Goal: Task Accomplishment & Management: Complete application form

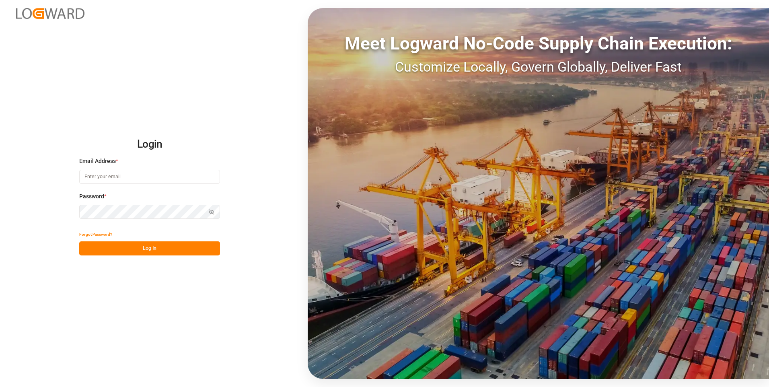
type input "[PERSON_NAME][EMAIL_ADDRESS][PERSON_NAME][DOMAIN_NAME]"
click at [212, 212] on div "Show password" at bounding box center [149, 212] width 141 height 14
click at [212, 210] on icon "button" at bounding box center [213, 211] width 3 height 2
click at [147, 248] on button "Log In" at bounding box center [149, 248] width 141 height 14
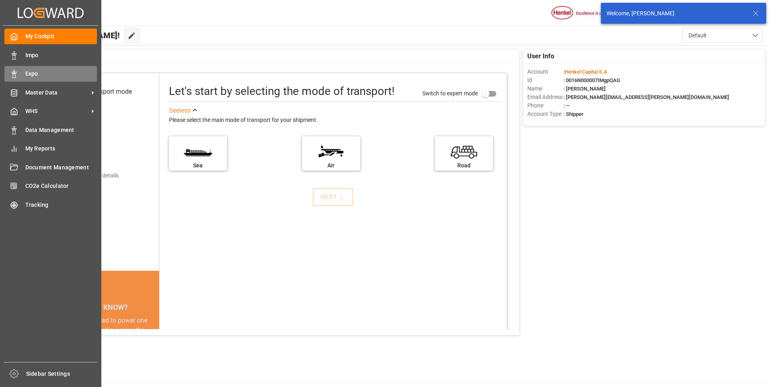
click at [19, 71] on div "Expo Expo" at bounding box center [50, 74] width 93 height 16
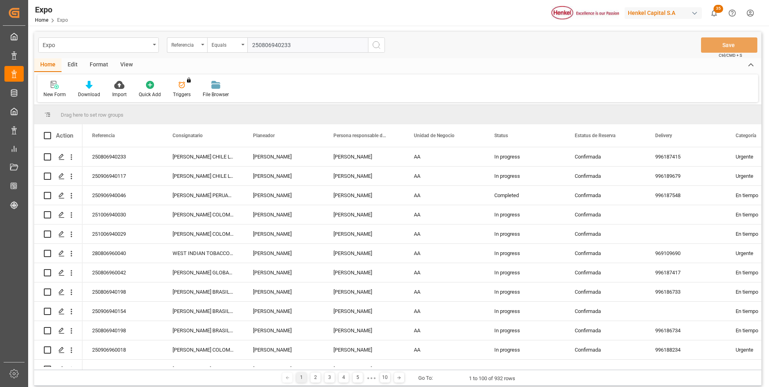
type input "250806940233"
click at [373, 47] on icon "search button" at bounding box center [377, 45] width 10 height 10
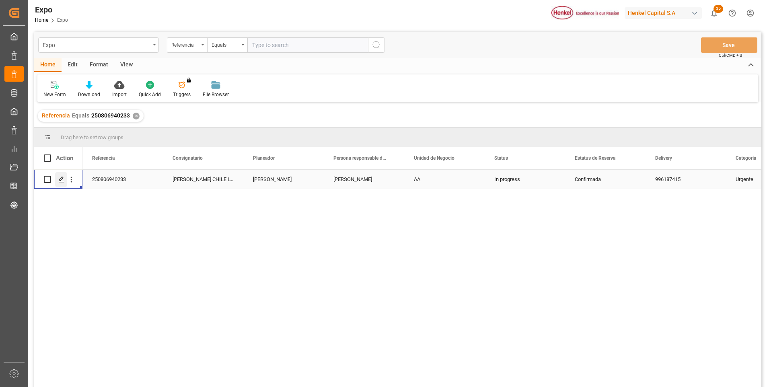
click at [62, 182] on line "Press SPACE to select this row." at bounding box center [61, 182] width 5 height 0
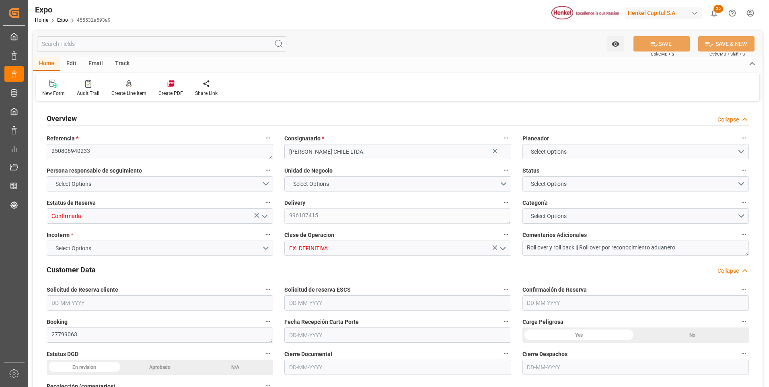
type input "3018.4"
type input "5594.085"
type input "11"
type input "9946714"
type input "9461427"
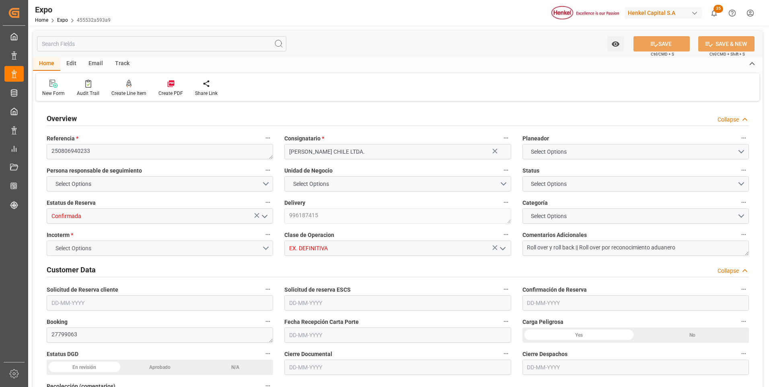
type input "9461427"
type input "MXZLO"
type input "CLSAI"
type input "9946714"
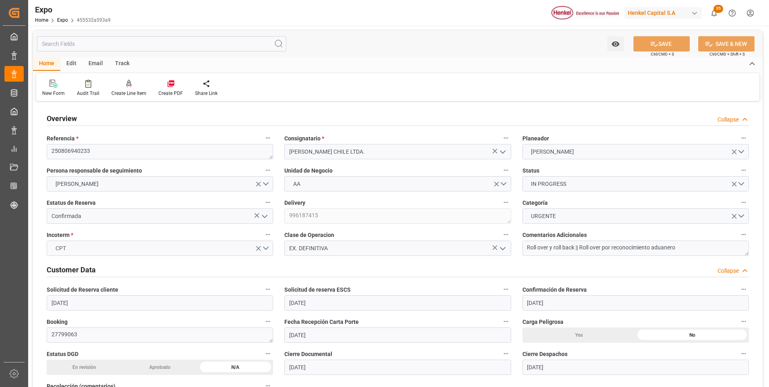
type input "[DATE]"
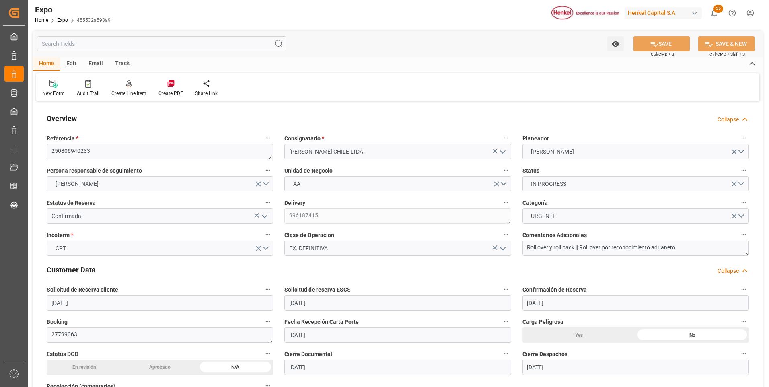
type input "[DATE]"
type input "[DATE] 00:00"
type input "[DATE]"
type input "[DATE] 02:30"
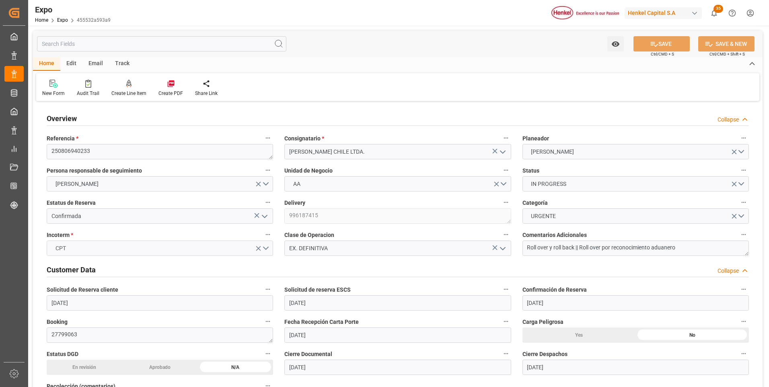
type input "[DATE]"
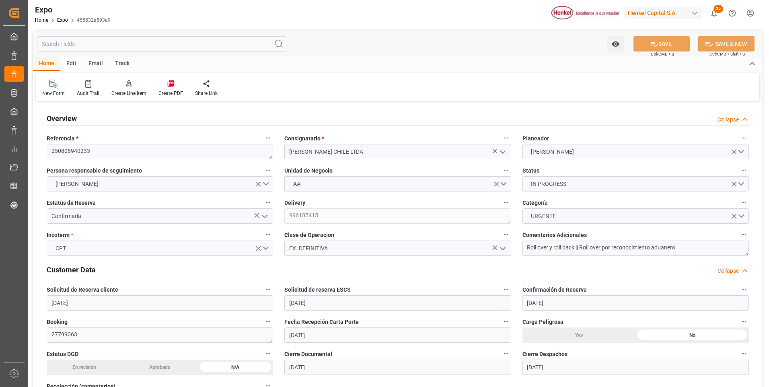
type input "[DATE] 14:00"
type input "[DATE] 00:00"
type input "[DATE] 22:36"
type input "[DATE] 13:00"
type input "[DATE] 00:00"
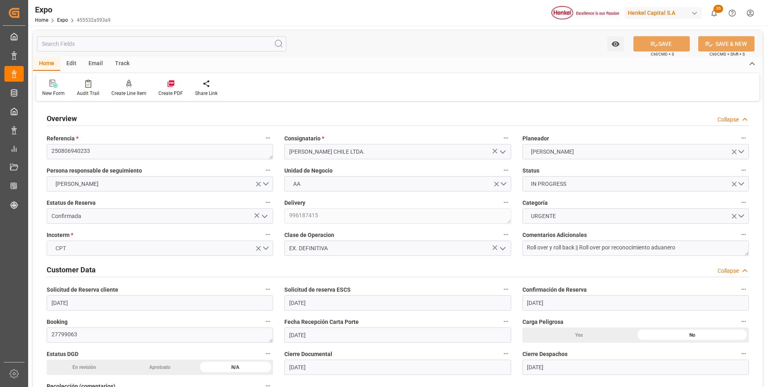
type input "[DATE] 12:40"
type input "[DATE] 11:52"
type input "[DATE] 19:28"
type input "[DATE] 15:00"
type input "[DATE] 23:23"
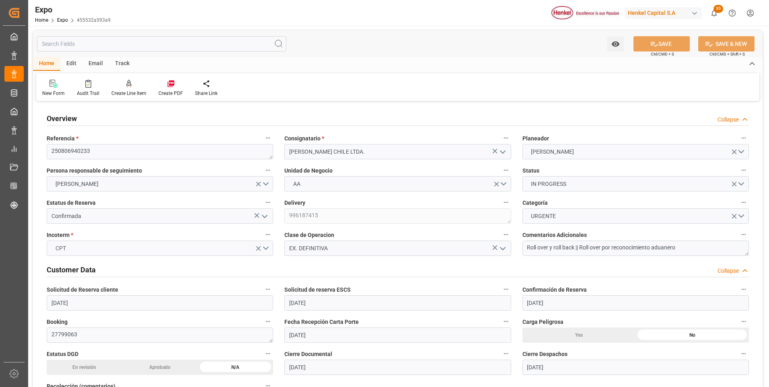
type input "[DATE] 13:00"
type input "[DATE] 11:33"
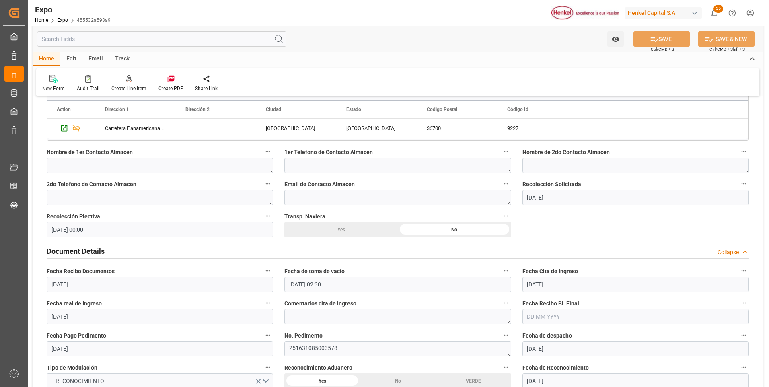
scroll to position [724, 0]
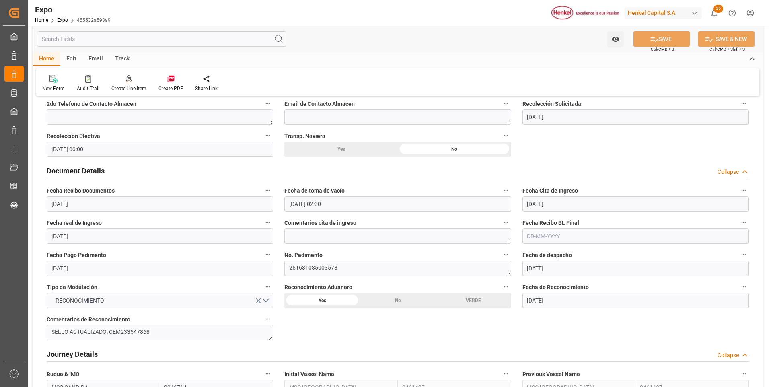
click at [527, 239] on input "text" at bounding box center [636, 236] width 227 height 15
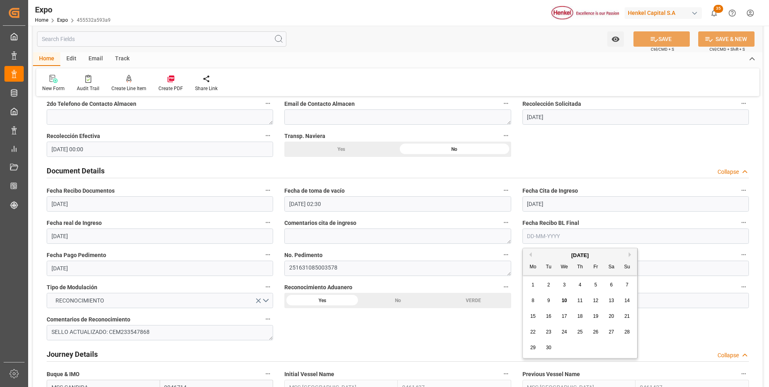
click at [563, 299] on span "10" at bounding box center [564, 301] width 5 height 6
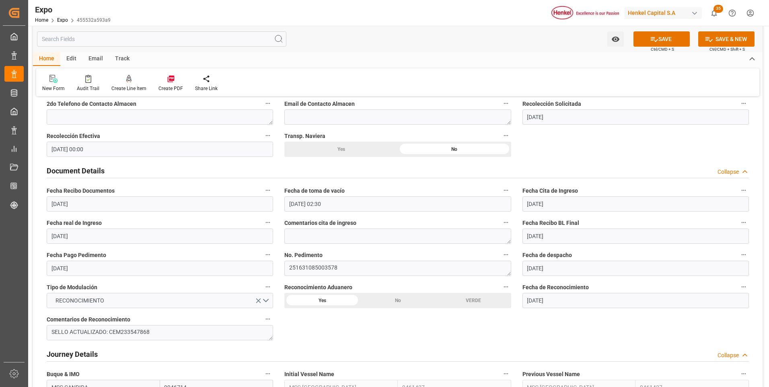
click at [530, 237] on input "[DATE]" at bounding box center [636, 236] width 227 height 15
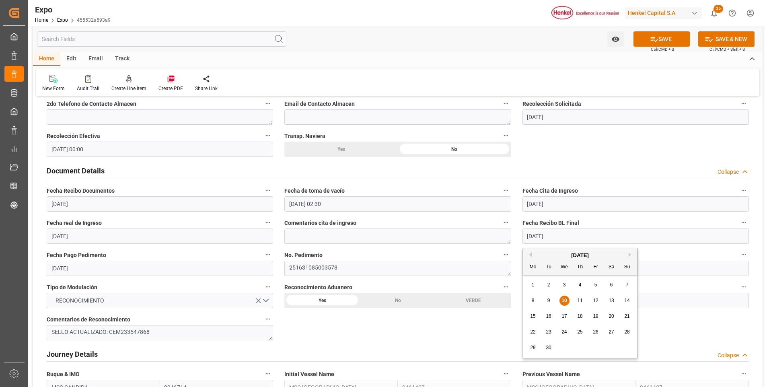
click at [548, 301] on span "9" at bounding box center [549, 301] width 3 height 6
type input "[DATE]"
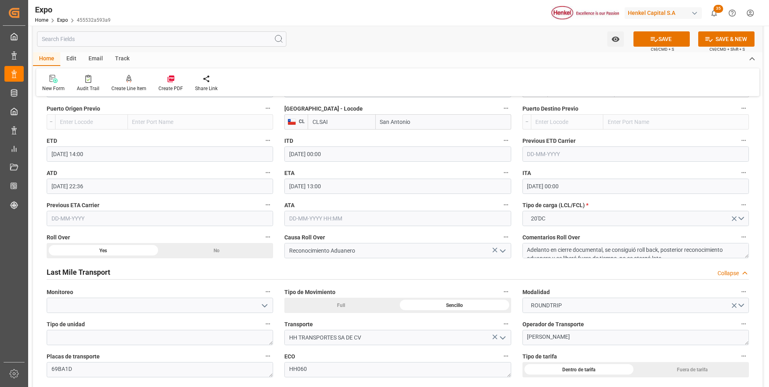
scroll to position [1207, 0]
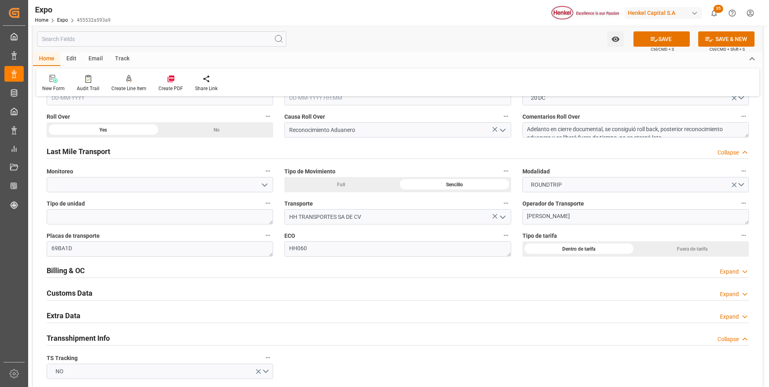
click at [743, 273] on icon at bounding box center [745, 272] width 8 height 8
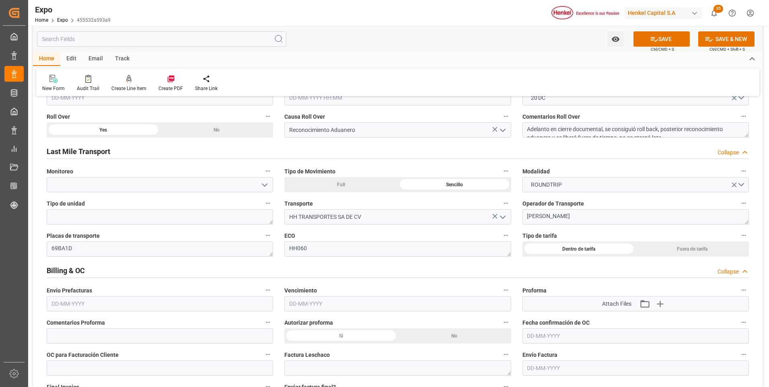
scroll to position [1288, 0]
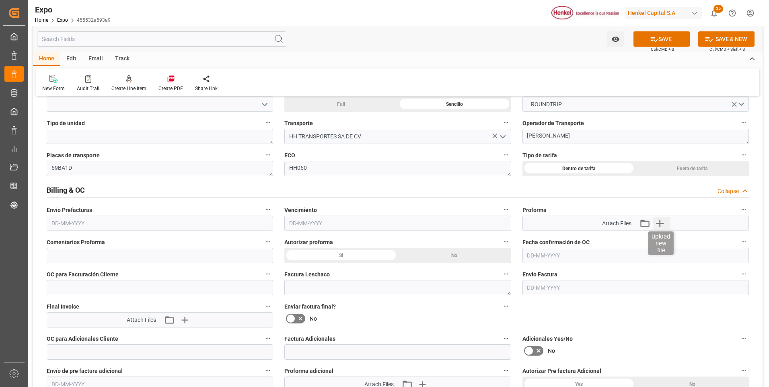
click at [658, 223] on icon "button" at bounding box center [661, 224] width 8 height 8
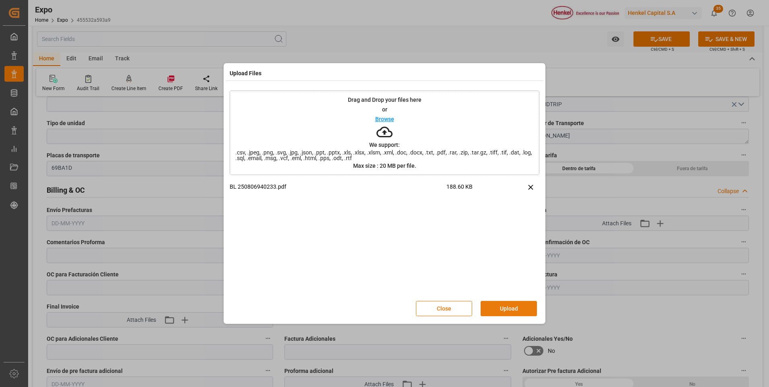
click at [510, 311] on button "Upload" at bounding box center [509, 308] width 56 height 15
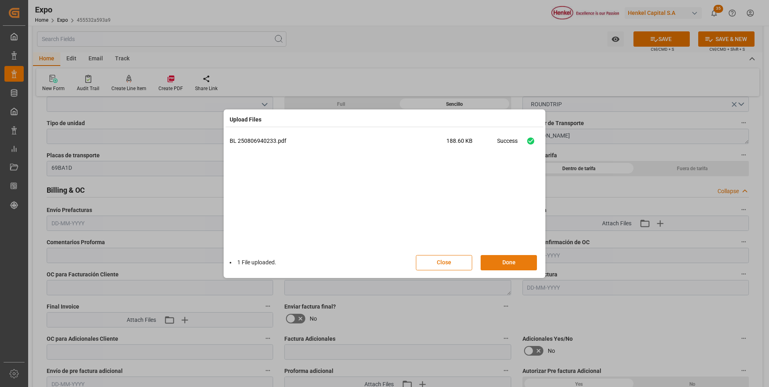
click at [503, 266] on button "Done" at bounding box center [509, 262] width 56 height 15
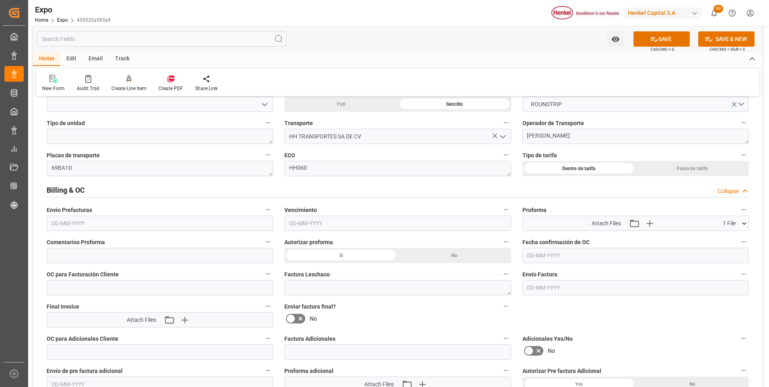
scroll to position [1449, 0]
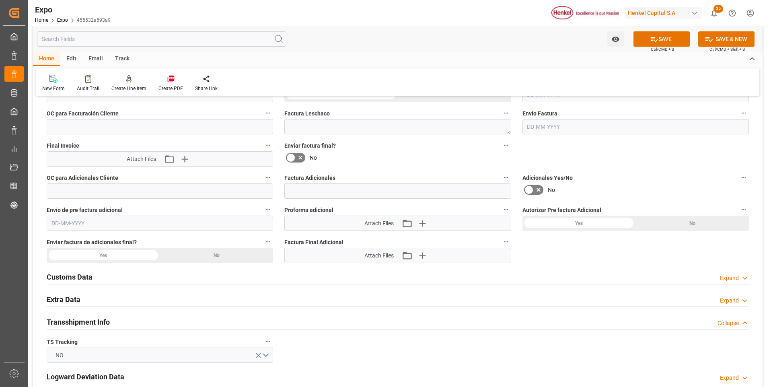
click at [734, 301] on div "Expand" at bounding box center [729, 301] width 19 height 8
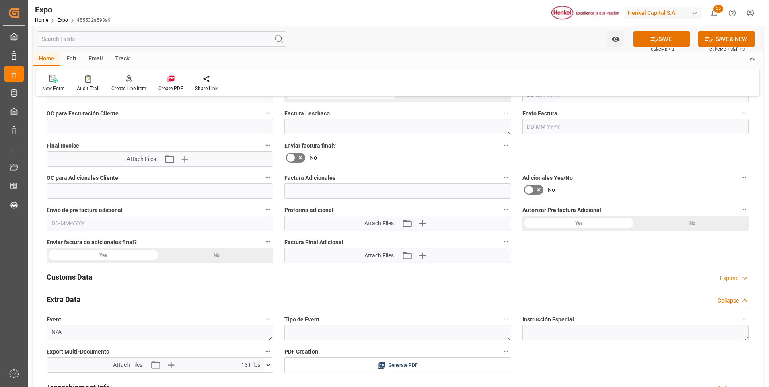
scroll to position [1570, 0]
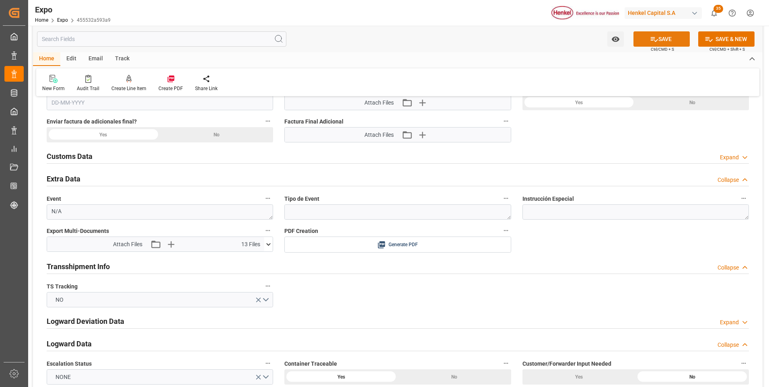
click at [656, 37] on icon at bounding box center [654, 39] width 8 height 8
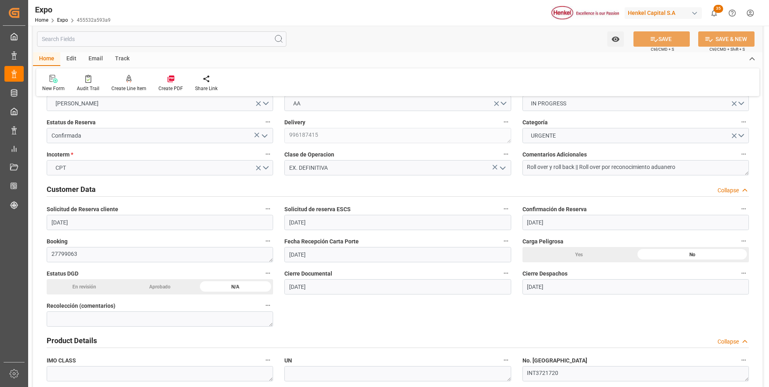
scroll to position [0, 0]
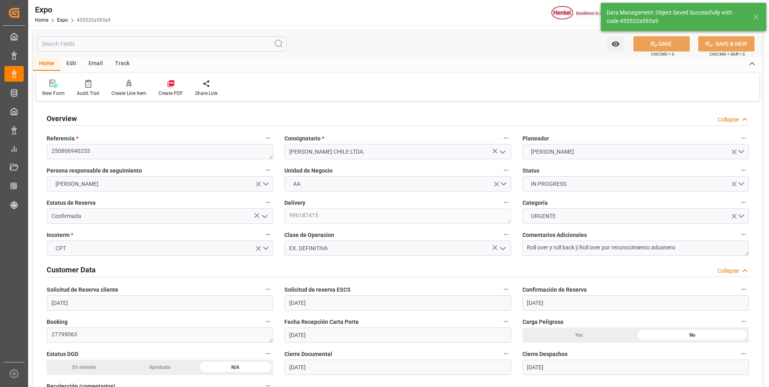
type textarea "[PERSON_NAME]"
type input "[DATE] 13:39"
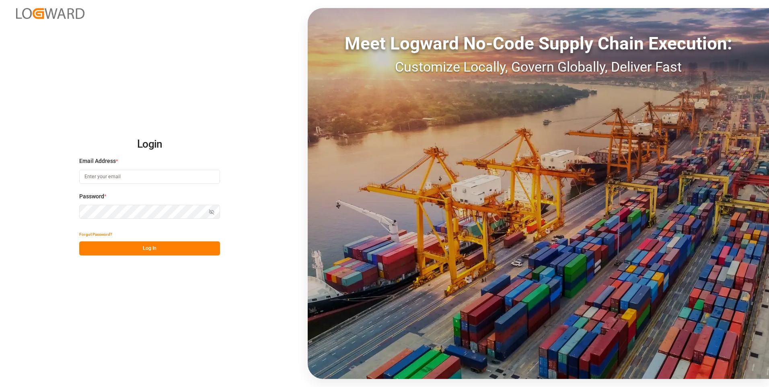
type input "[PERSON_NAME][EMAIL_ADDRESS][PERSON_NAME][DOMAIN_NAME]"
click at [179, 252] on button "Log In" at bounding box center [149, 248] width 141 height 14
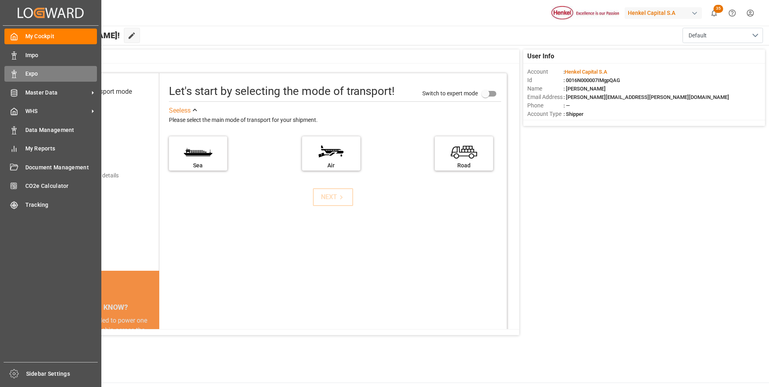
click at [14, 70] on icon at bounding box center [14, 74] width 8 height 8
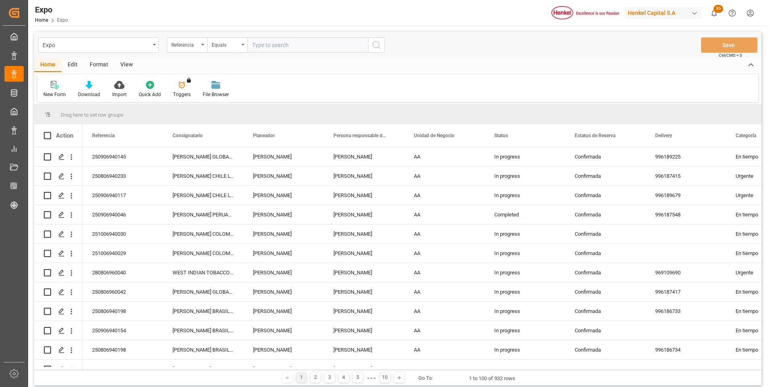
paste input "250906940154"
type input "250906940154"
click at [379, 45] on icon "search button" at bounding box center [377, 45] width 10 height 10
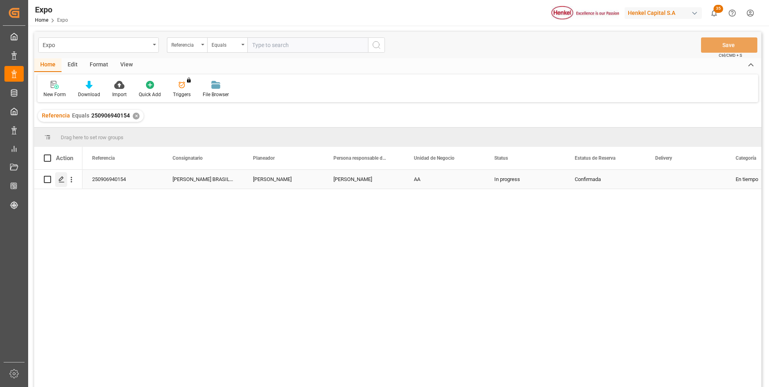
click at [62, 178] on icon "Press SPACE to select this row." at bounding box center [61, 179] width 6 height 6
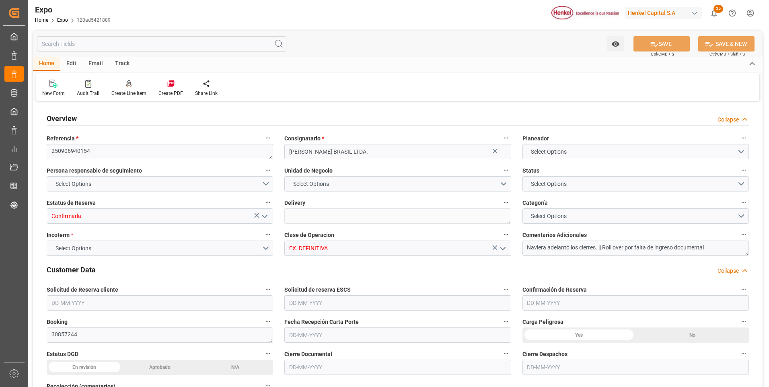
type input "9719874"
type input "9407160"
type input "MXATM"
type input "BRSSZ"
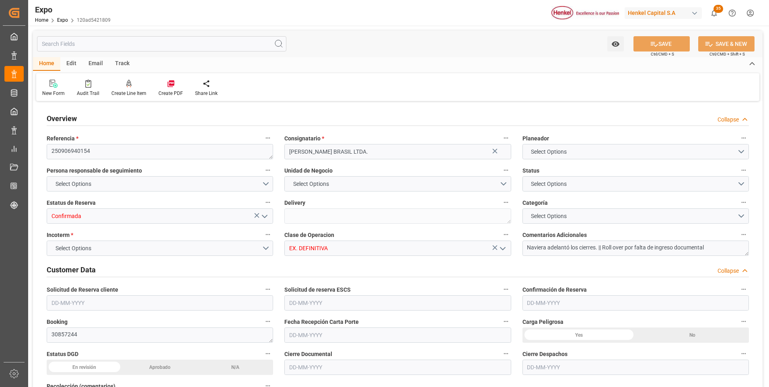
type input "26-08-2025"
type input "29-08-2025"
type input "26-08-2025"
type input "[DATE]"
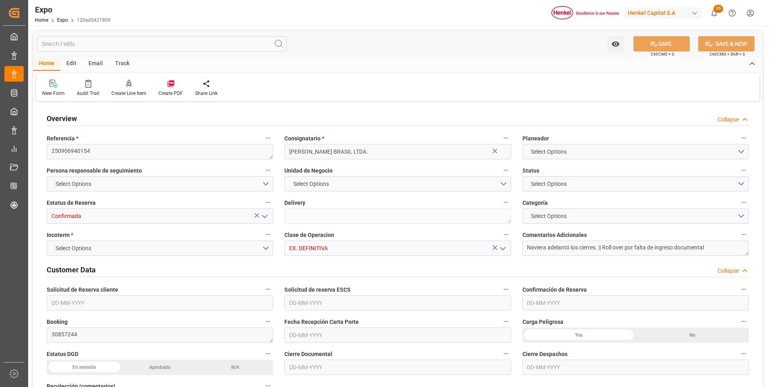
type input "12-09-2025"
type input "08-09-2025"
type input "06-09-2025 00:00"
type input "21-09-2025 16:00"
type input "16-09-2025 00:00"
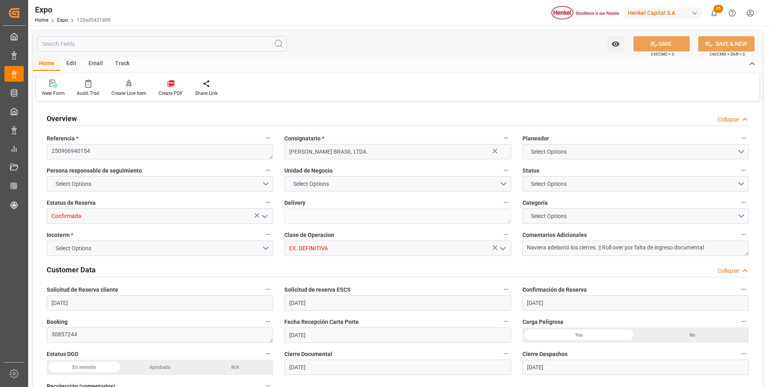
type input "25-10-2025 19:00"
type input "18-10-2025 00:00"
type input "10-09-2025 07:17"
type input "21-09-2025 16:00"
type input "25-10-2025 19:00"
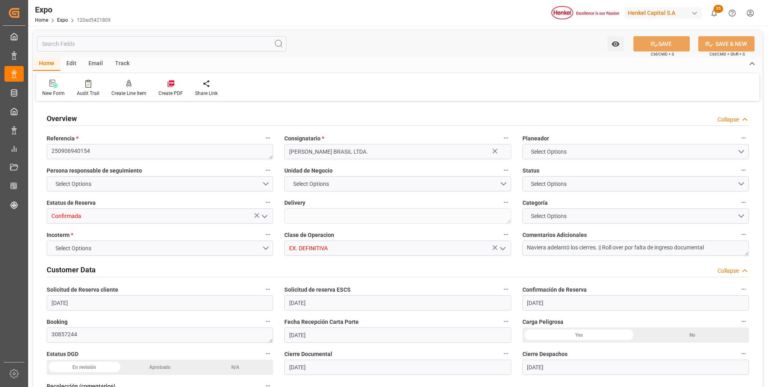
type input "26-10-2025 08:50"
type input "30-10-2025 08:50"
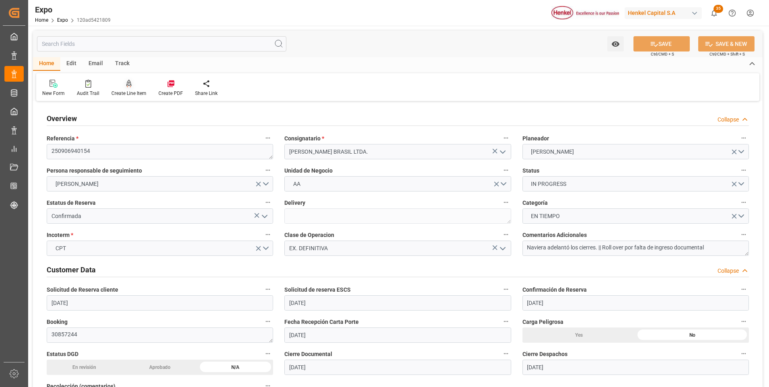
click at [126, 86] on icon at bounding box center [129, 84] width 6 height 8
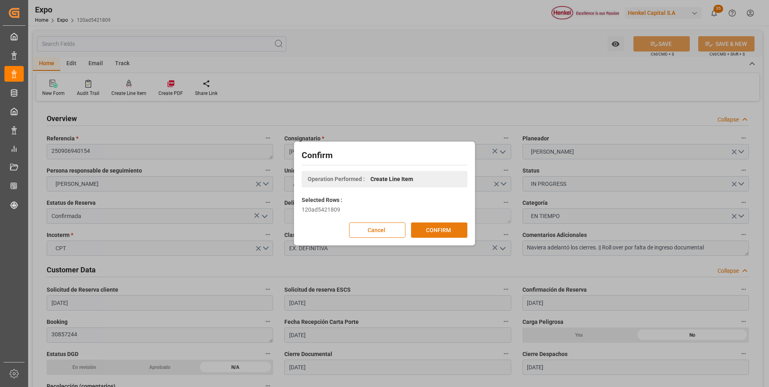
click at [427, 233] on button "CONFIRM" at bounding box center [439, 230] width 56 height 15
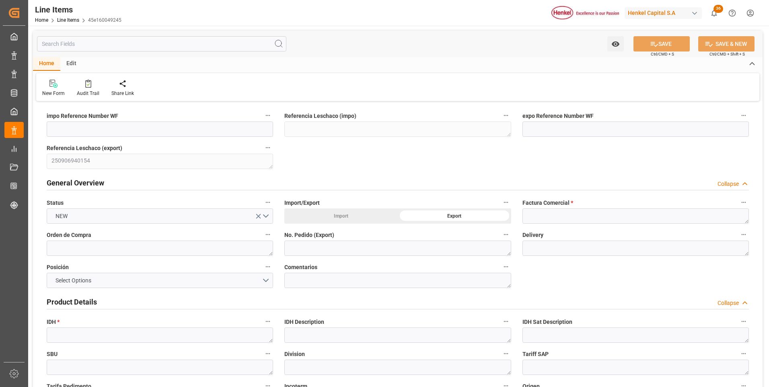
type input "10-09-2025 14:04"
click at [534, 214] on textarea at bounding box center [636, 215] width 227 height 15
paste textarea "9912122694"
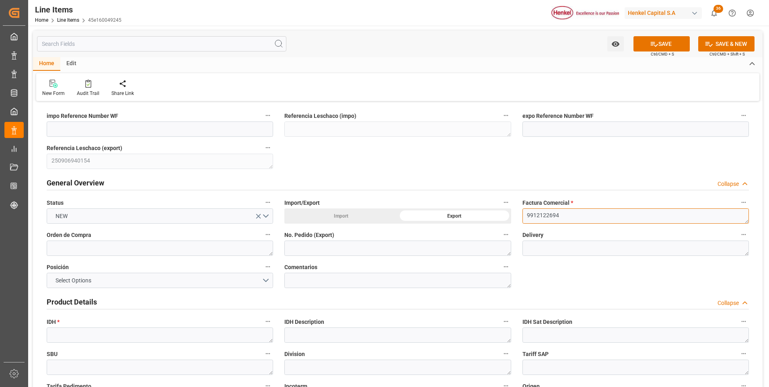
type textarea "9912122694"
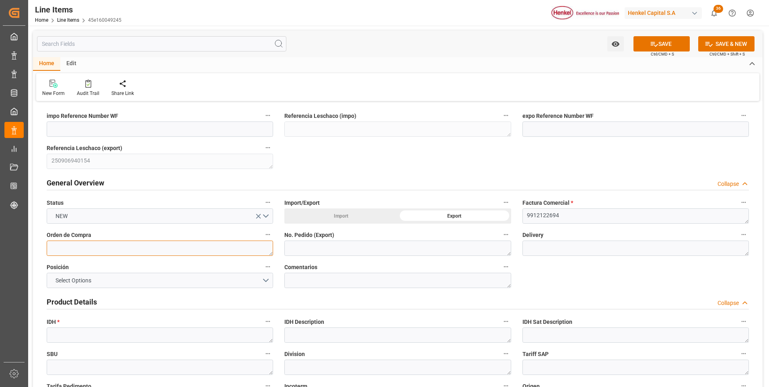
click at [179, 249] on textarea at bounding box center [160, 248] width 227 height 15
paste textarea "4578247825"
type textarea "4578247825"
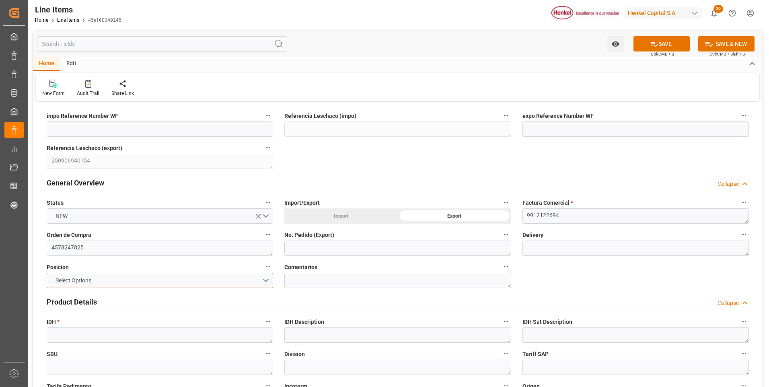
click at [260, 283] on button "Select Options" at bounding box center [160, 280] width 227 height 15
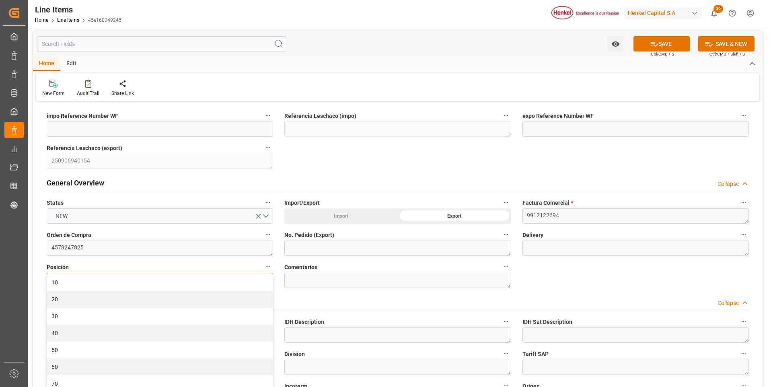
click at [260, 283] on div "10" at bounding box center [160, 282] width 226 height 17
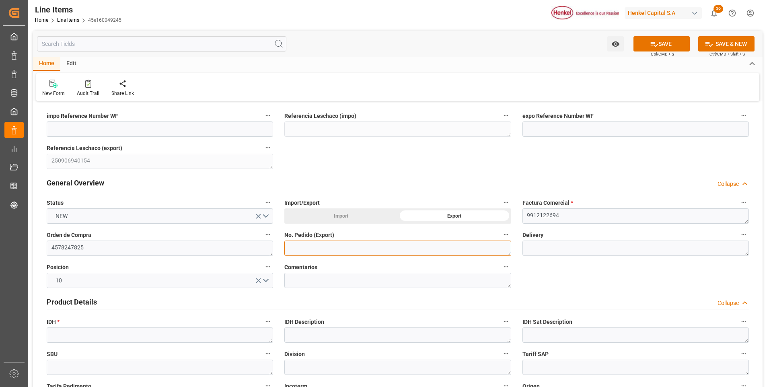
click at [337, 248] on textarea at bounding box center [398, 248] width 227 height 15
paste textarea "4578247825"
type textarea "4578247825"
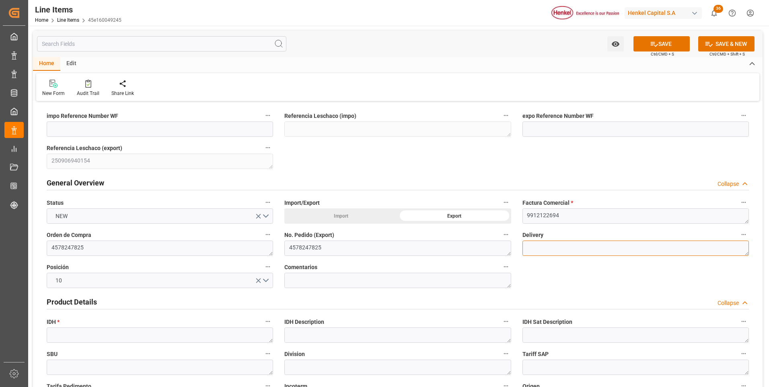
click at [563, 249] on textarea at bounding box center [636, 248] width 227 height 15
paste textarea "996189182"
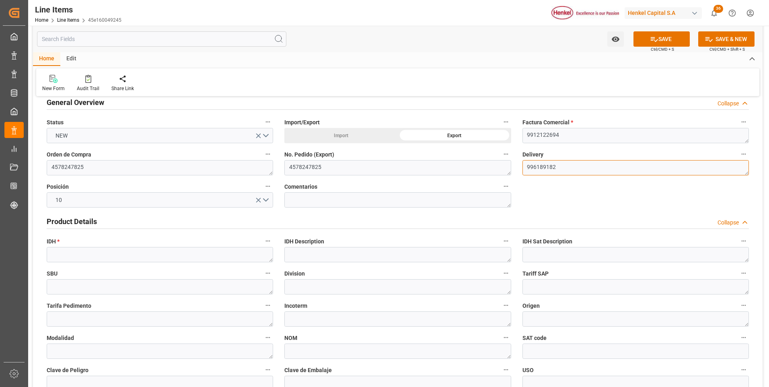
type textarea "996189182"
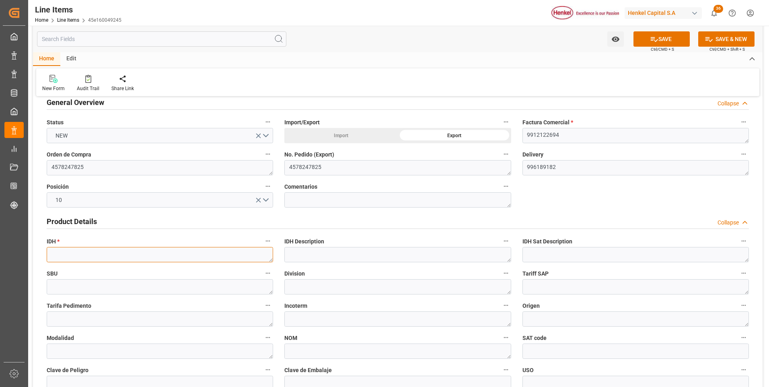
click at [89, 257] on textarea at bounding box center [160, 254] width 227 height 15
paste textarea "2731599"
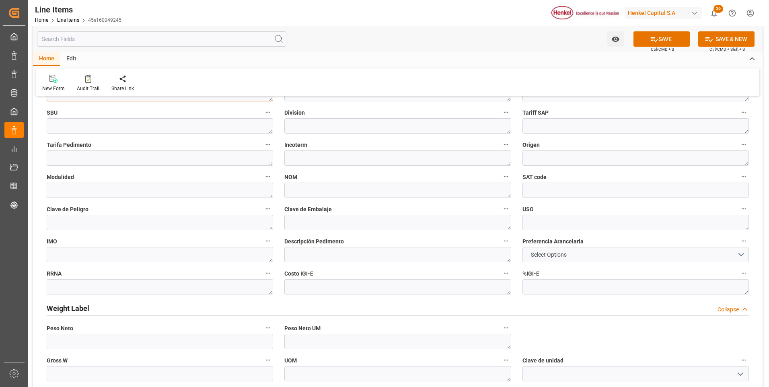
scroll to position [201, 0]
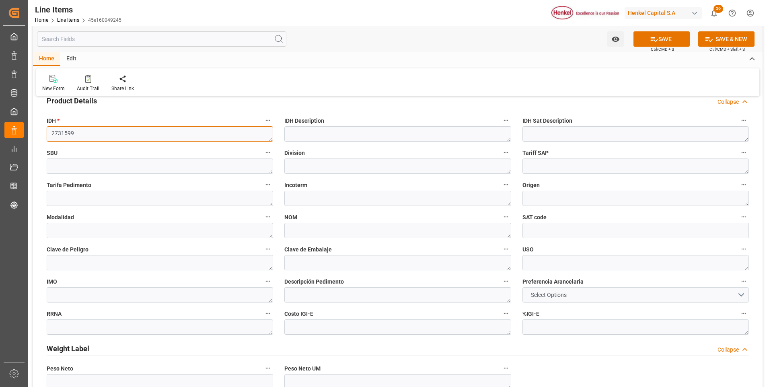
type textarea "2731599"
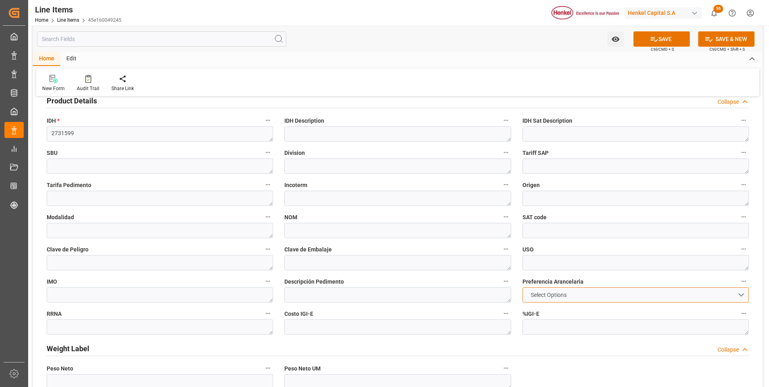
click at [540, 299] on span "Select Options" at bounding box center [549, 295] width 44 height 8
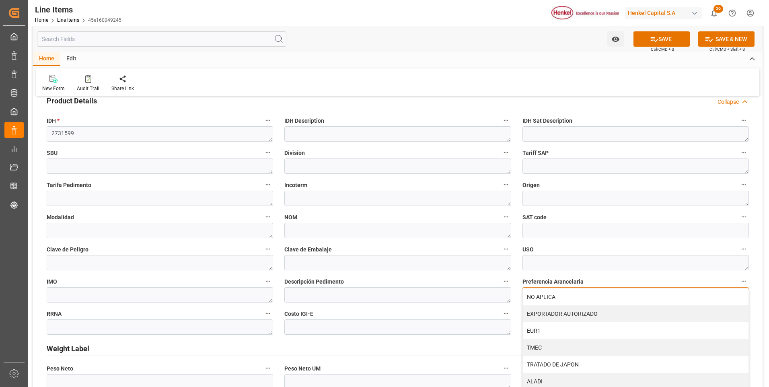
click at [540, 299] on div "NO APLICA" at bounding box center [636, 297] width 226 height 17
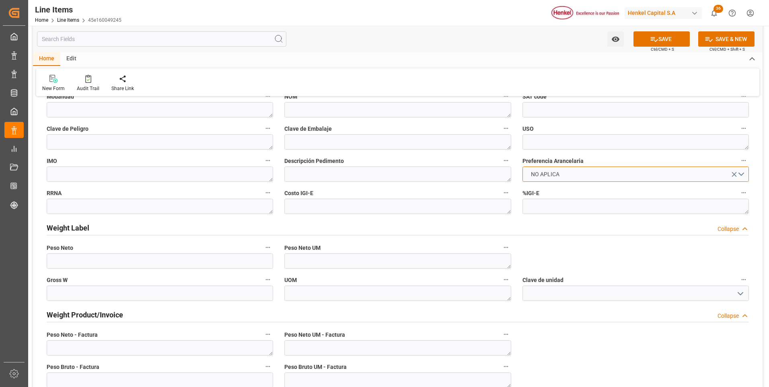
scroll to position [402, 0]
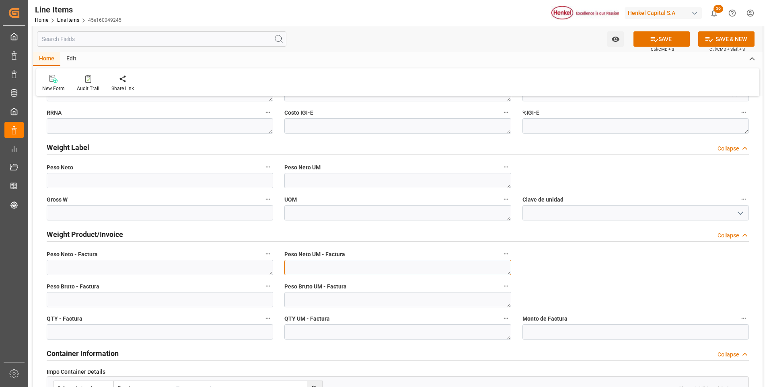
click at [333, 268] on textarea at bounding box center [398, 267] width 227 height 15
type textarea "KG"
click at [338, 296] on textarea at bounding box center [398, 299] width 227 height 15
type textarea "KG"
click at [336, 328] on textarea at bounding box center [398, 331] width 227 height 15
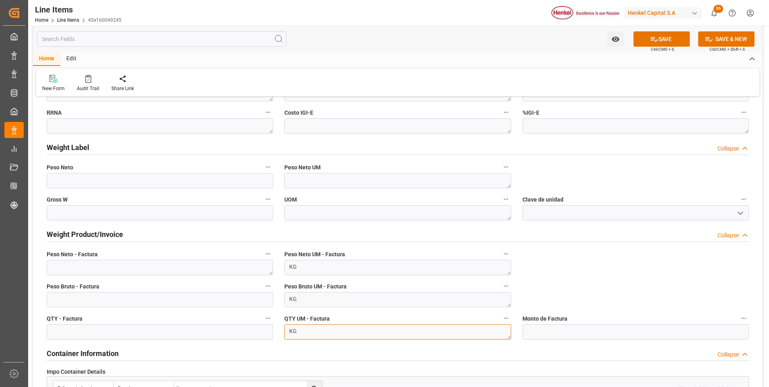
type textarea "KG"
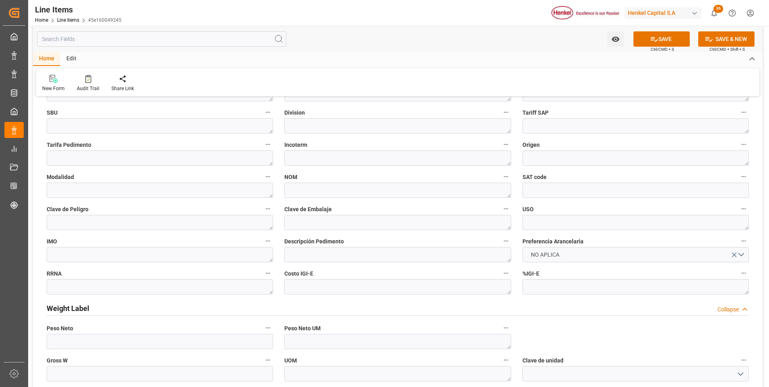
scroll to position [80, 0]
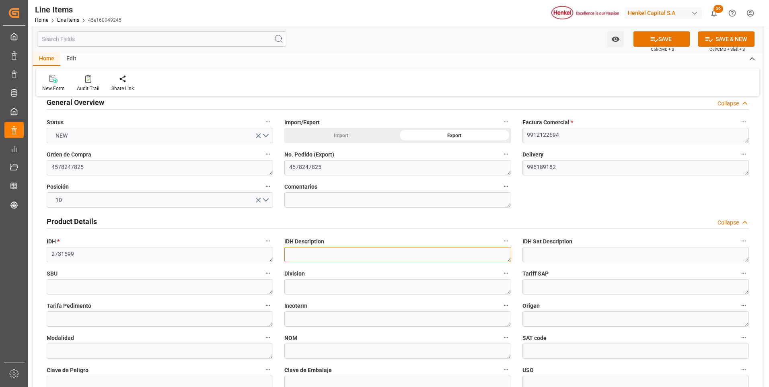
click at [305, 255] on textarea at bounding box center [398, 254] width 227 height 15
paste textarea "TECHNOMELT PS 2025 NA DR-F175KG"
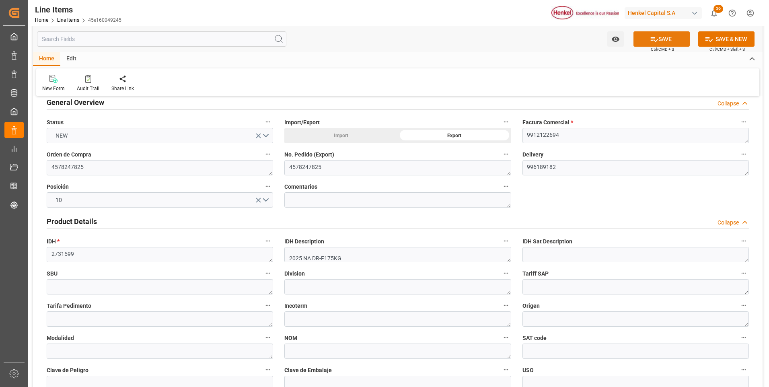
click at [642, 39] on button "SAVE" at bounding box center [662, 38] width 56 height 15
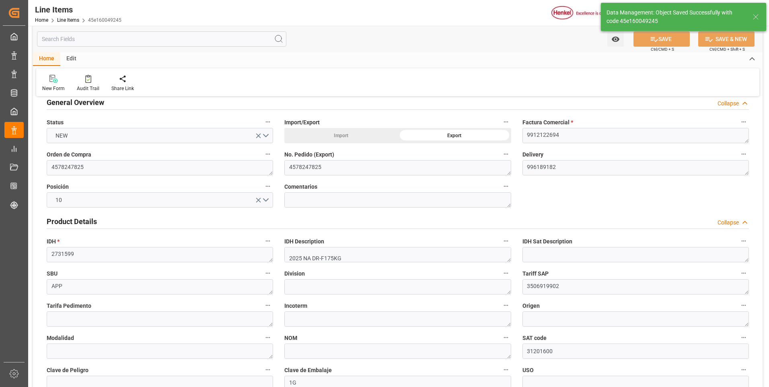
type textarea "TECHNOMELT PS 2025 NA DR-F175KG"
type textarea "APP"
type textarea "3506919902"
type input "31201600"
type textarea "1G"
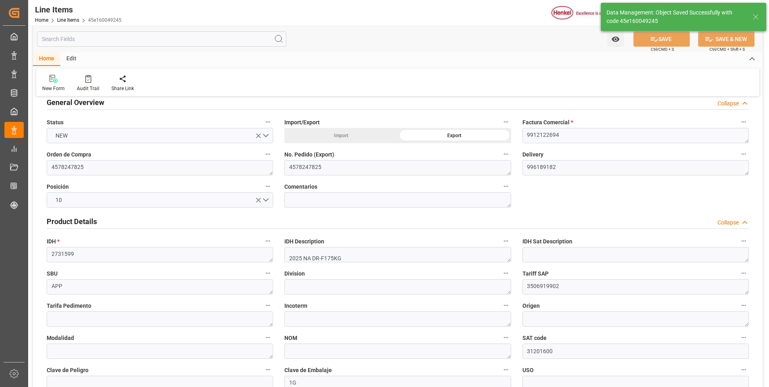
type textarea "KG"
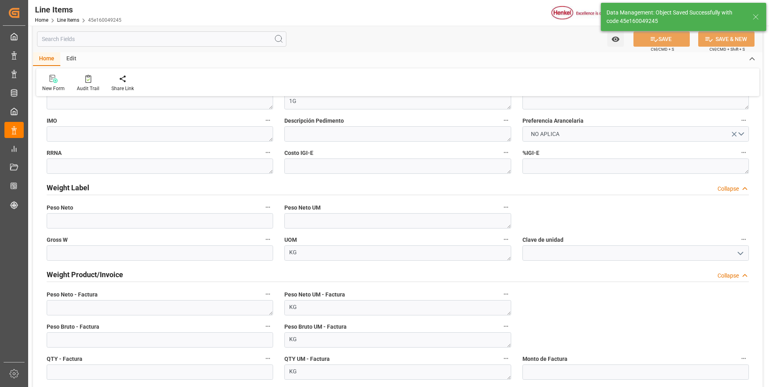
scroll to position [402, 0]
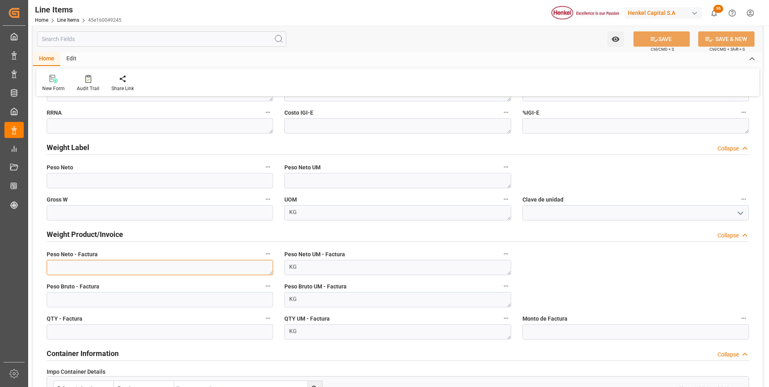
click at [116, 272] on textarea at bounding box center [160, 267] width 227 height 15
paste textarea "7.000,000"
type textarea "7.000,000"
click at [105, 326] on input "text" at bounding box center [160, 331] width 227 height 15
type input "7000"
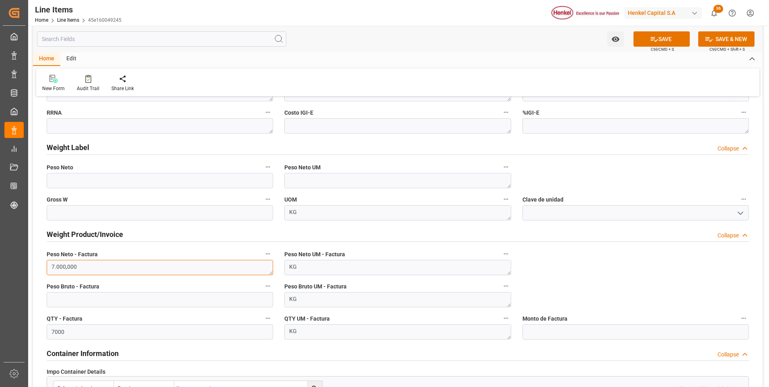
click at [109, 270] on textarea "7.000,000" at bounding box center [160, 267] width 227 height 15
click at [57, 268] on textarea "7.000" at bounding box center [160, 267] width 227 height 15
type textarea "7000"
click at [679, 41] on button "SAVE" at bounding box center [662, 38] width 56 height 15
click at [155, 301] on input "text" at bounding box center [160, 299] width 227 height 15
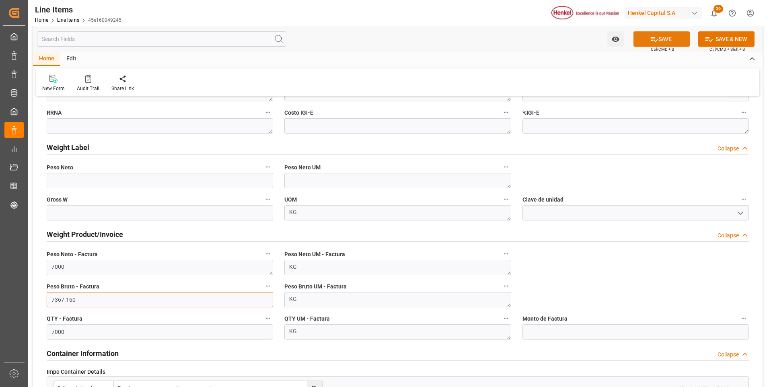
type input "7367.160"
click at [681, 44] on button "SAVE" at bounding box center [662, 38] width 56 height 15
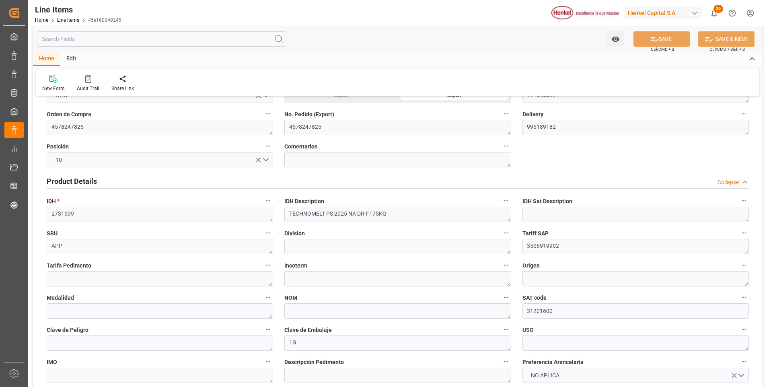
scroll to position [0, 0]
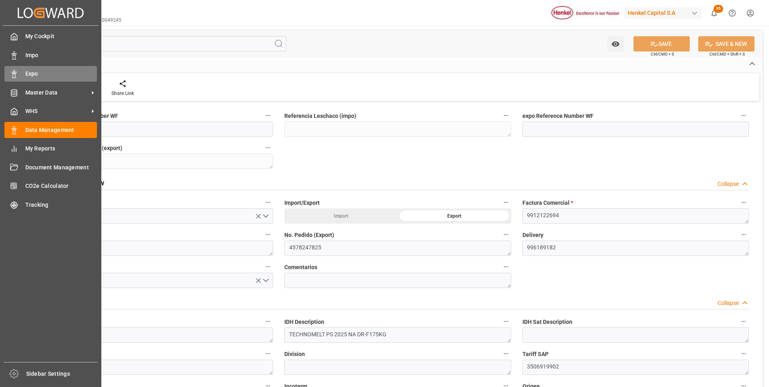
click at [15, 73] on icon at bounding box center [14, 74] width 8 height 8
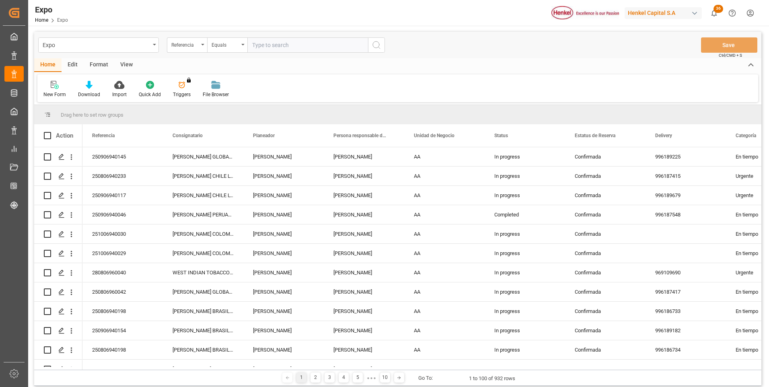
click at [286, 43] on input "text" at bounding box center [308, 44] width 121 height 15
paste input "250906940154"
type input "250906940154"
click at [383, 44] on button "search button" at bounding box center [376, 44] width 17 height 15
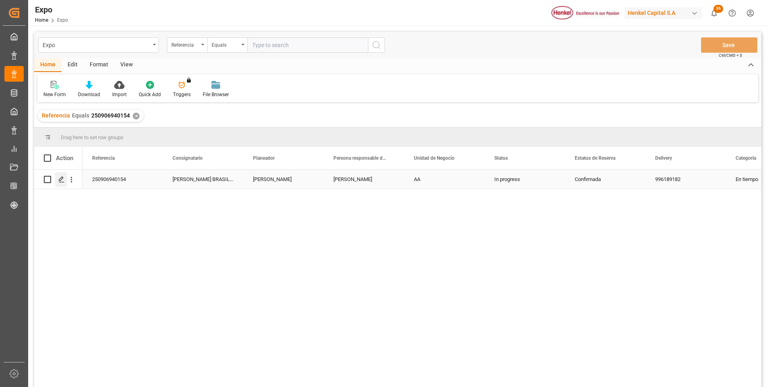
click at [62, 179] on polygon "Press SPACE to select this row." at bounding box center [61, 179] width 4 height 4
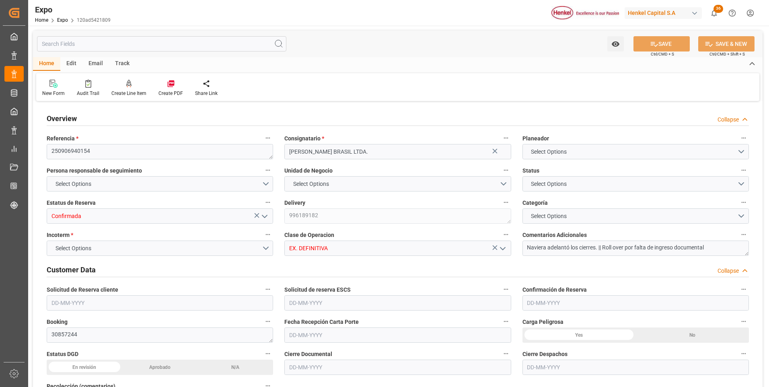
type textarea "250906940154"
type input "[PERSON_NAME] BRASIL LTDA."
type input "Confirmada"
type textarea "996189182"
type input "EX. DEFINITIVA"
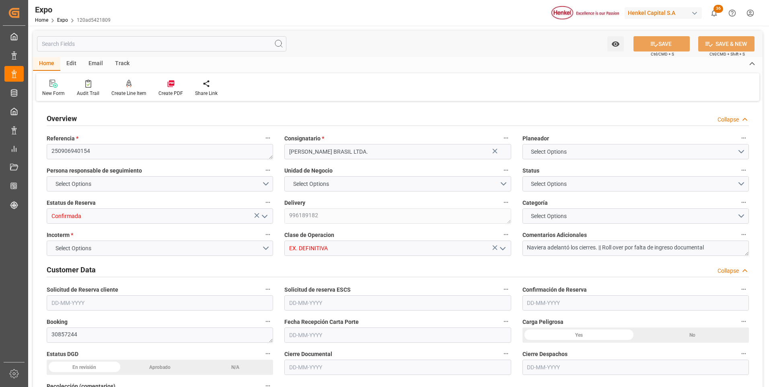
type textarea "Naviera adelantó los cierres. || Roll over por falta de ingreso documental"
type textarea "30857244"
type textarea "HLBU3868059"
type input "Almer Apodaca"
type input "CAPE PIONEER"
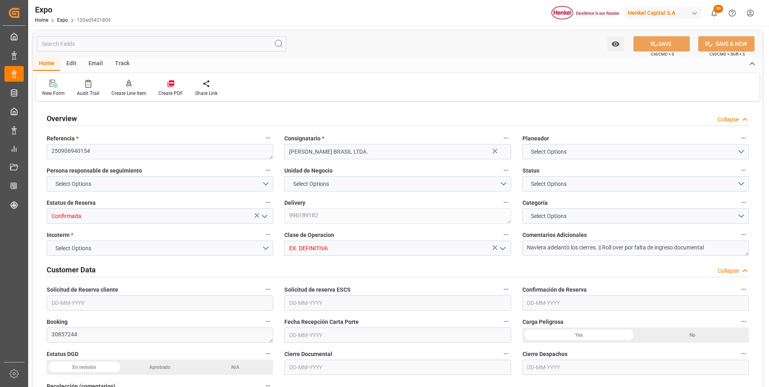
type input "SEASPAN EMPIRE"
type textarea "2538S"
type textarea "2537S"
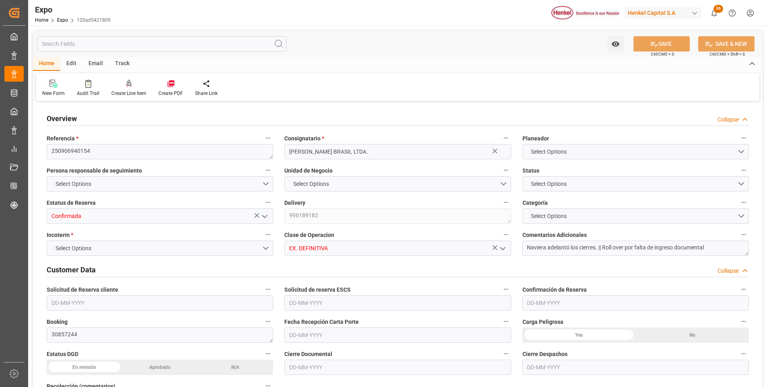
type input "Hapag [PERSON_NAME]"
type input "HLCU"
type input "Altamira"
type input "Santos"
type input "TRANSPORTES LOPEZ E HIJOS SA DE CV"
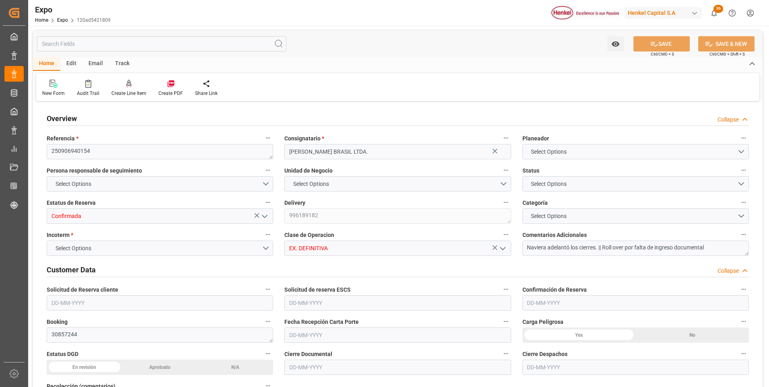
type textarea "Shyam Preethi"
type input "VESSEL"
type input "TRUCK"
type input "9719874"
type input "9407160"
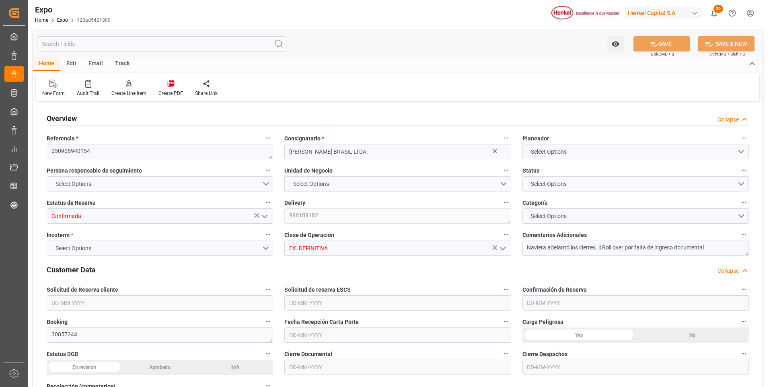
type input "9407160"
type input "MXATM"
type input "BRSSZ"
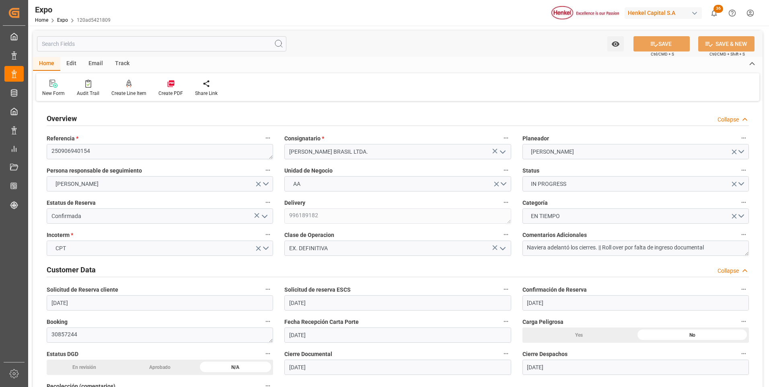
type input "26-08-2025"
type input "29-08-2025"
type input "26-08-2025"
type input "[DATE]"
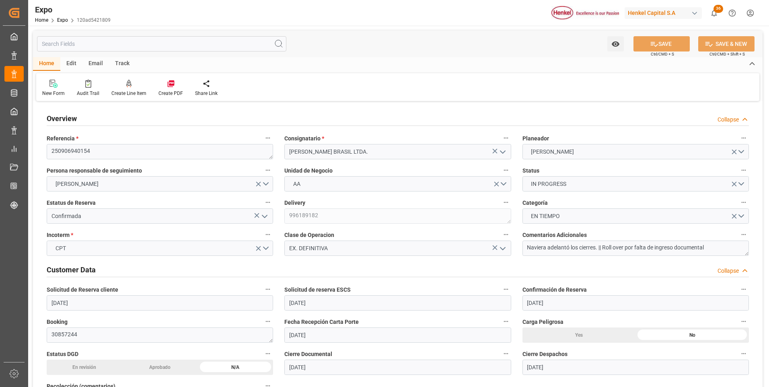
type input "12-09-2025"
type input "08-09-2025"
type input "06-09-2025 00:00"
type input "21-09-2025 16:00"
type input "16-09-2025 00:00"
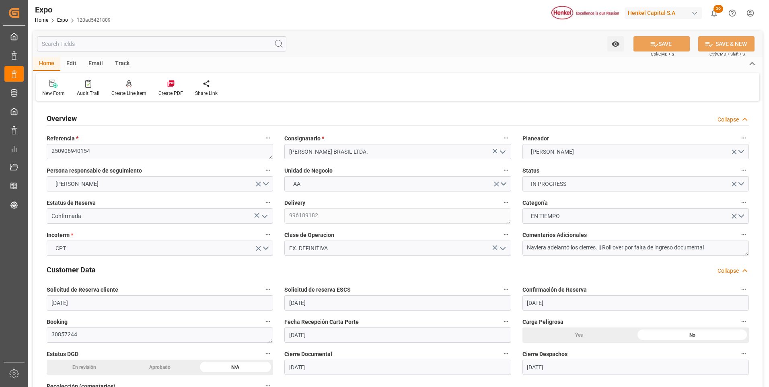
type input "25-10-2025 19:00"
type input "18-10-2025 00:00"
type input "10-09-2025 07:17"
type input "21-09-2025 16:00"
type input "25-10-2025 19:00"
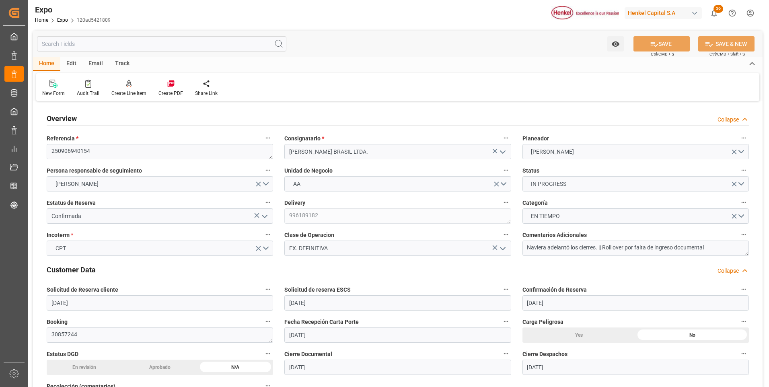
type input "26-10-2025 08:50"
type input "30-10-2025 08:50"
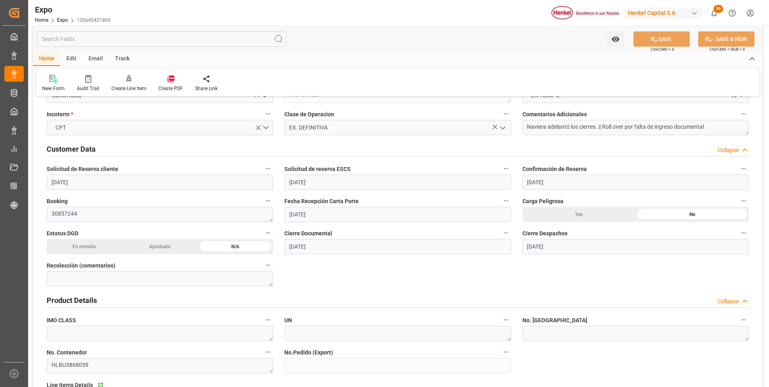
scroll to position [161, 0]
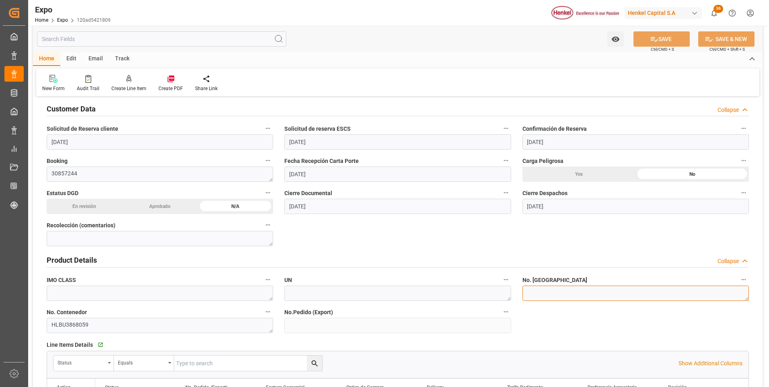
click at [533, 292] on textarea at bounding box center [636, 293] width 227 height 15
paste textarea "INT3721542"
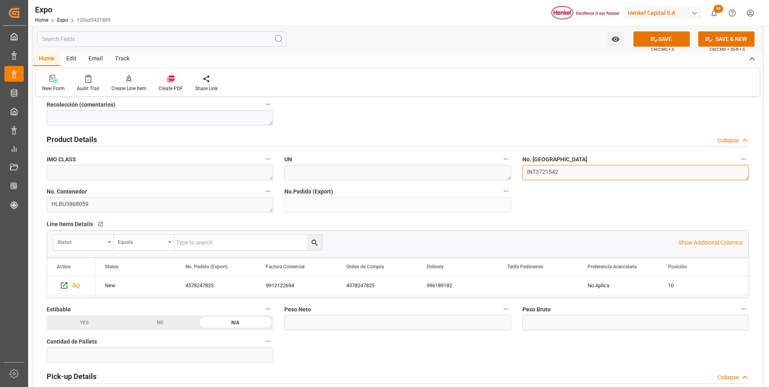
scroll to position [322, 0]
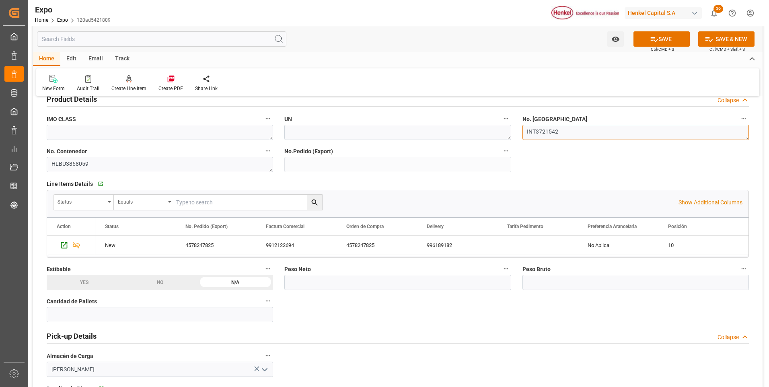
type textarea "INT3721542"
click at [182, 312] on input "text" at bounding box center [160, 314] width 227 height 15
type input "12"
click at [351, 285] on input "text" at bounding box center [398, 282] width 227 height 15
type input "7000"
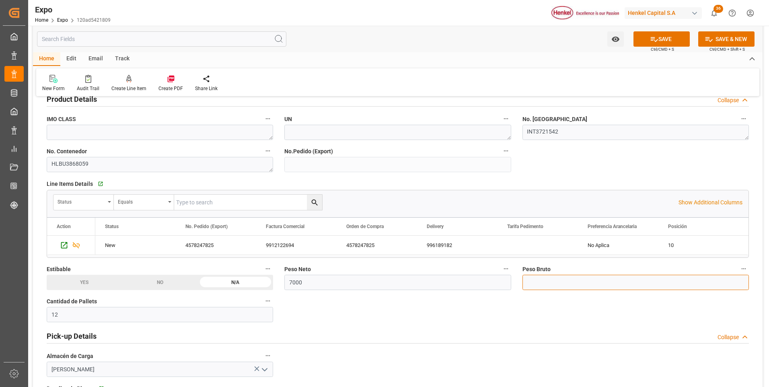
click at [530, 283] on input "text" at bounding box center [636, 282] width 227 height 15
click at [659, 44] on button "SAVE" at bounding box center [662, 38] width 56 height 15
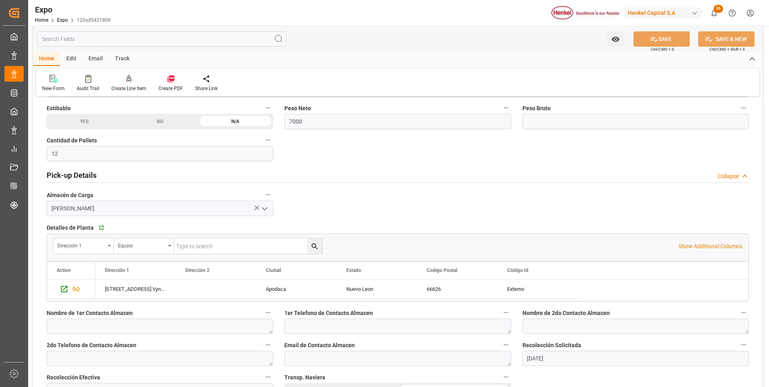
scroll to position [563, 0]
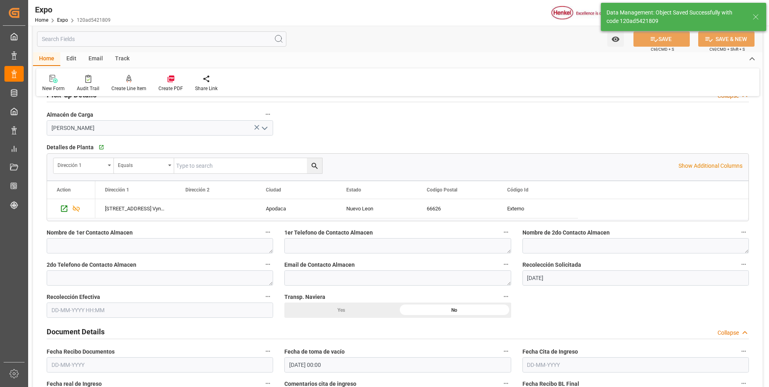
click at [99, 310] on input "text" at bounding box center [160, 310] width 227 height 15
type textarea "[PERSON_NAME]"
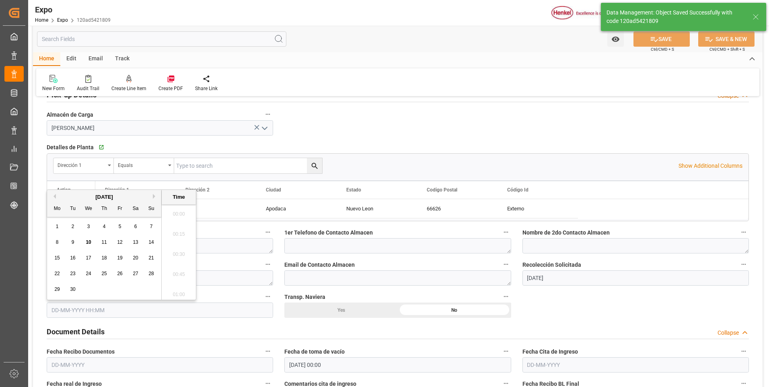
type input "10-09-2025 14:12"
click at [60, 239] on div "8" at bounding box center [57, 239] width 10 height 10
type input "08-09-2025 00:00"
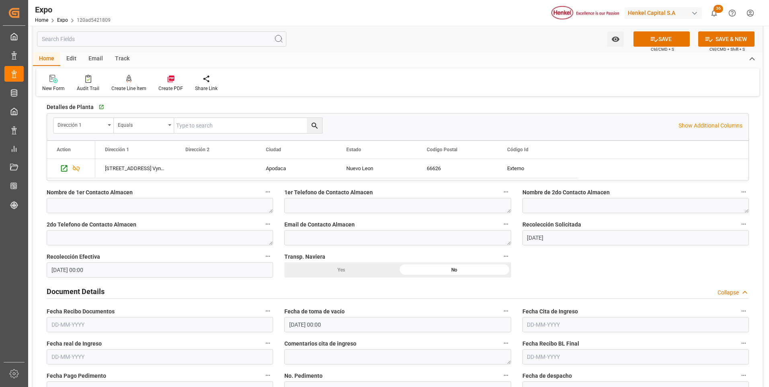
scroll to position [644, 0]
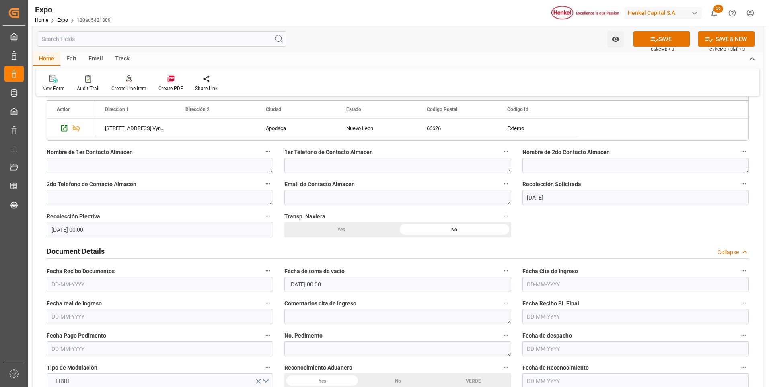
click at [60, 283] on input "text" at bounding box center [160, 284] width 227 height 15
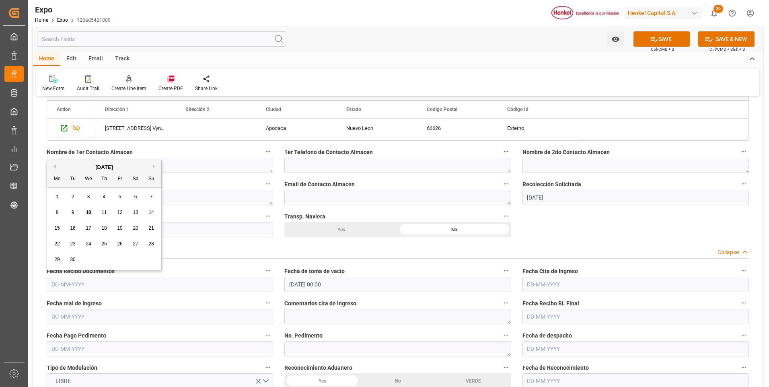
click at [88, 212] on span "10" at bounding box center [88, 213] width 5 height 6
type input "[DATE]"
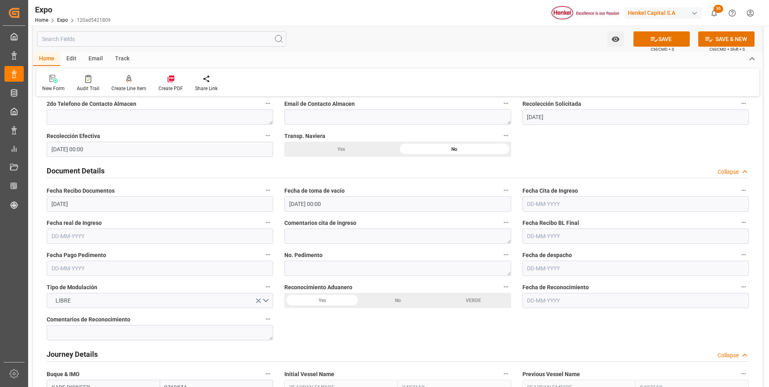
scroll to position [765, 0]
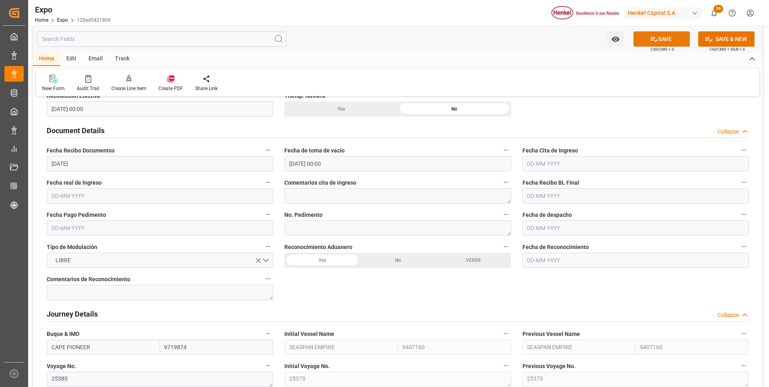
click at [657, 41] on icon at bounding box center [654, 39] width 8 height 8
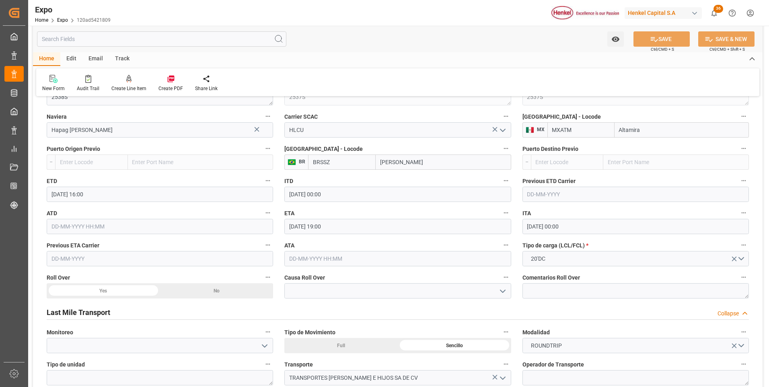
scroll to position [1087, 0]
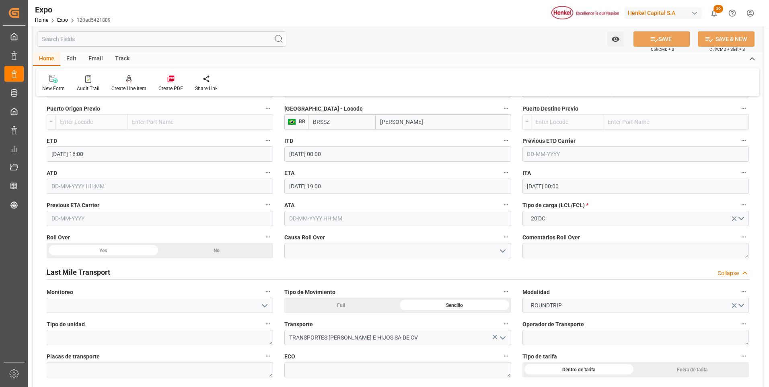
click at [131, 248] on div "Yes" at bounding box center [103, 250] width 113 height 15
click at [501, 250] on icon "open menu" at bounding box center [503, 251] width 10 height 10
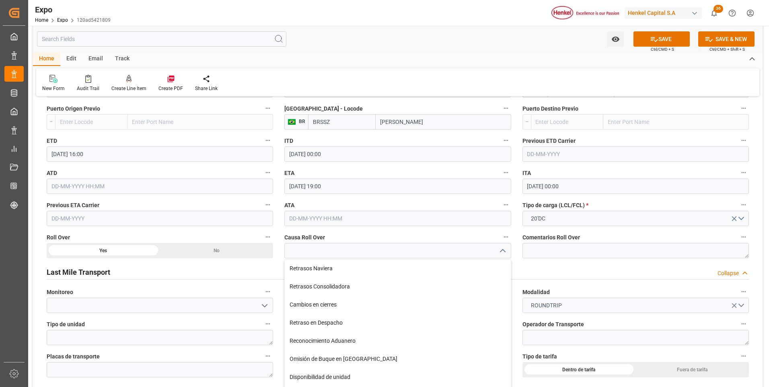
scroll to position [1127, 0]
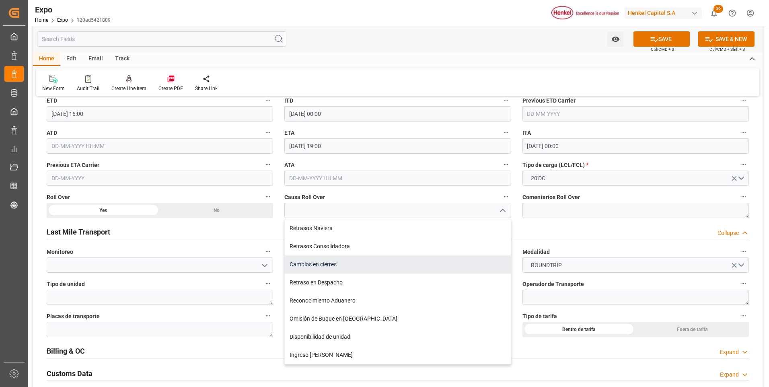
click at [319, 264] on div "Cambios en cierres" at bounding box center [398, 265] width 226 height 18
type input "Cambios en cierres"
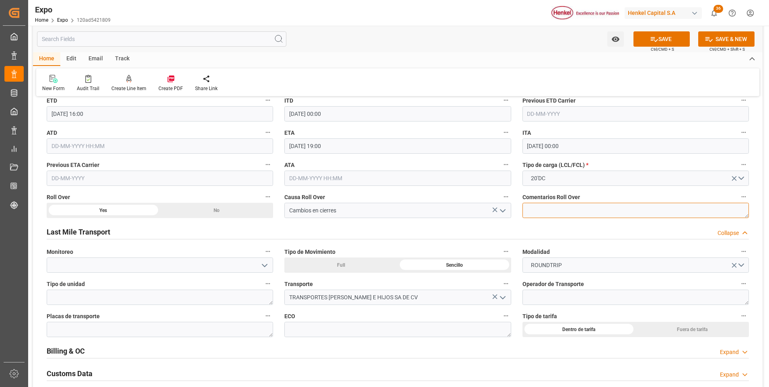
click at [562, 207] on textarea at bounding box center [636, 210] width 227 height 15
type textarea "n"
type textarea "FALTA DE INGRESO DOCUMENTAL"
click at [656, 43] on button "SAVE" at bounding box center [662, 38] width 56 height 15
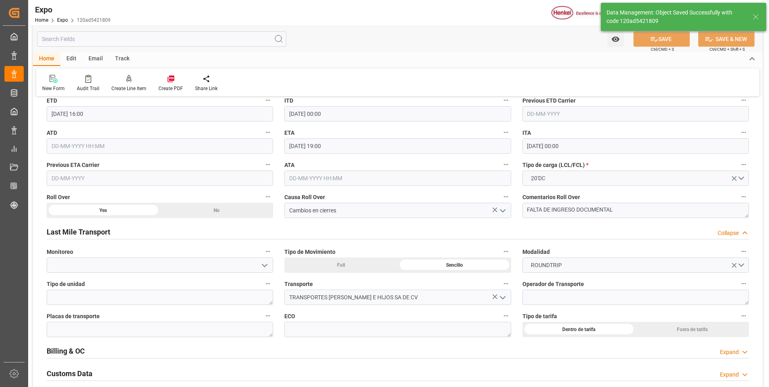
type input "10-09-2025 14:13"
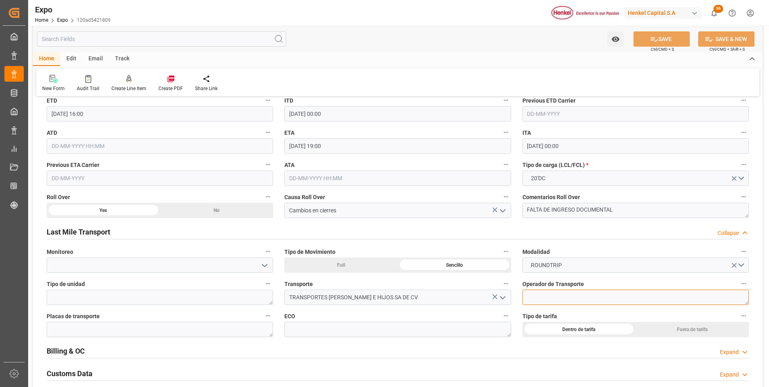
click at [561, 293] on textarea at bounding box center [636, 297] width 227 height 15
paste textarea "ALFONSO SALAS ANDRADE"
type textarea "ALFONSO SALAS ANDRADE"
click at [138, 326] on textarea at bounding box center [160, 329] width 227 height 15
paste textarea "97AL4S"
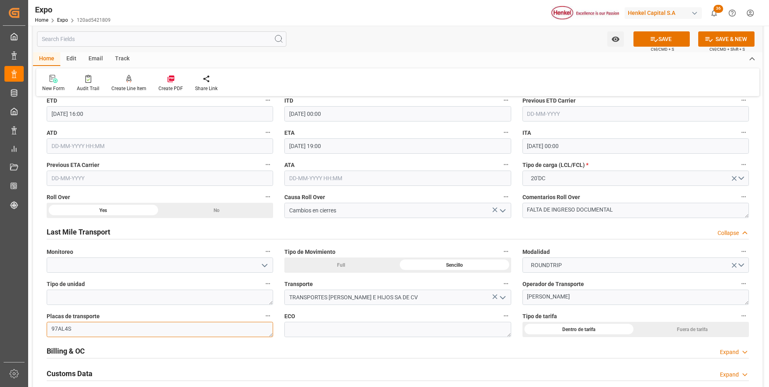
type textarea "97AL4S"
click at [320, 337] on textarea at bounding box center [398, 329] width 227 height 15
paste textarea "385"
type textarea "385"
click at [679, 37] on button "SAVE" at bounding box center [662, 38] width 56 height 15
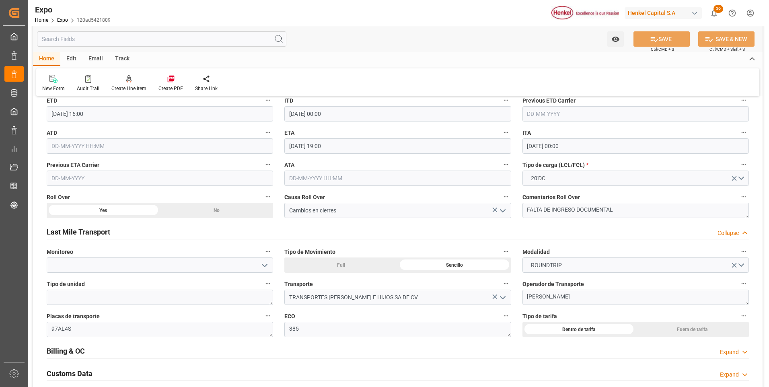
scroll to position [1167, 0]
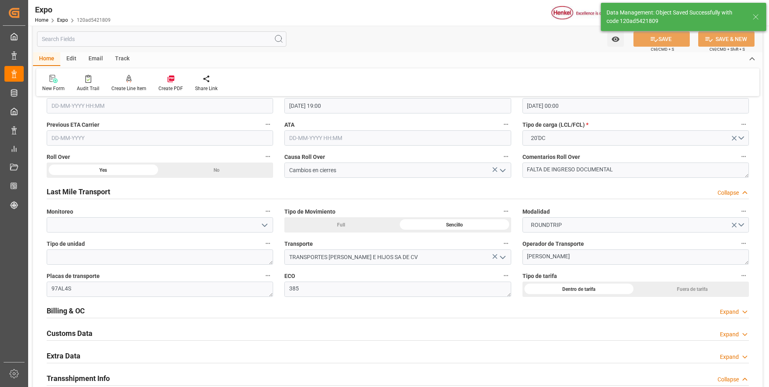
type input "10-09-2025 14:17"
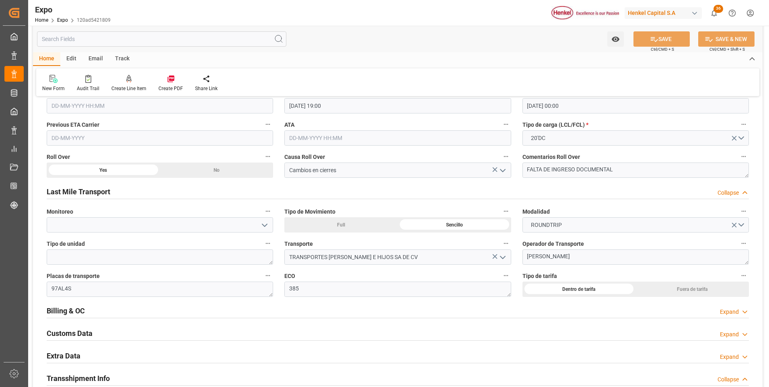
scroll to position [1207, 0]
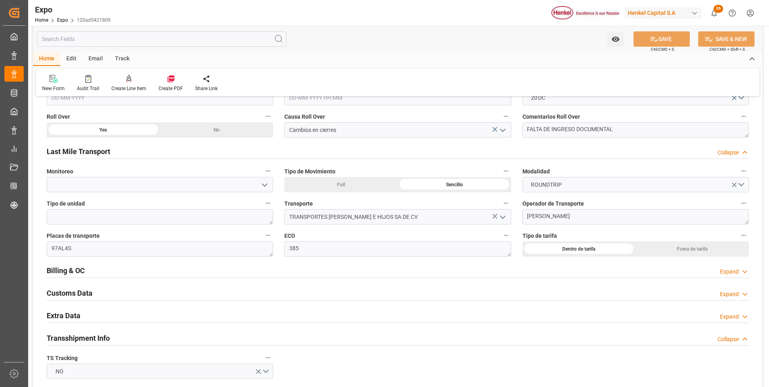
click at [728, 319] on div "Expand" at bounding box center [729, 317] width 19 height 8
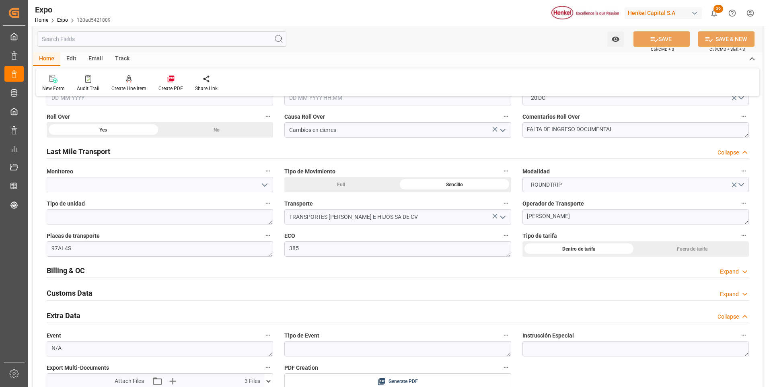
scroll to position [1328, 0]
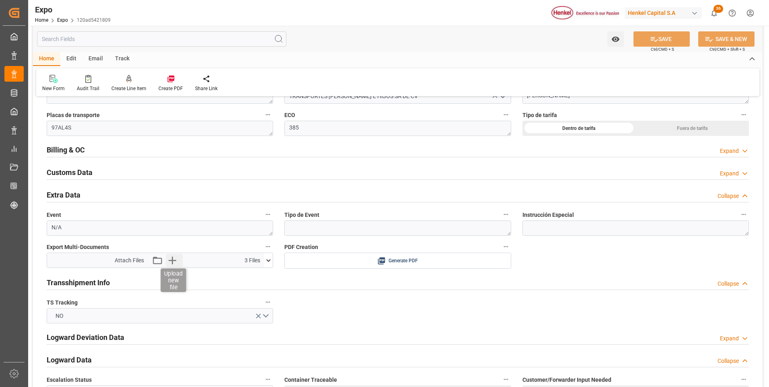
click at [176, 259] on icon "button" at bounding box center [172, 260] width 13 height 13
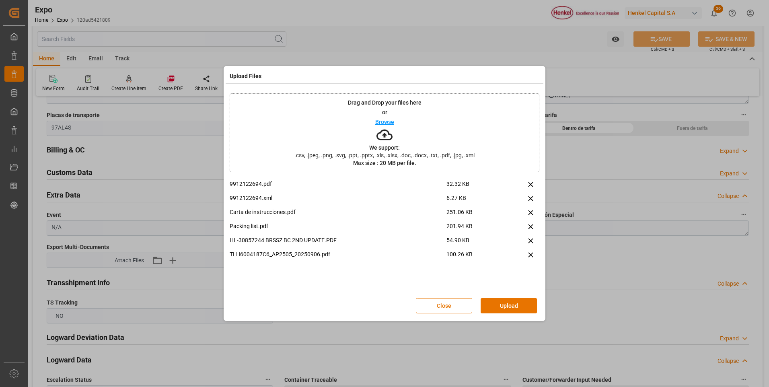
click at [531, 254] on icon at bounding box center [531, 255] width 8 height 8
click at [505, 303] on button "Upload" at bounding box center [509, 305] width 56 height 15
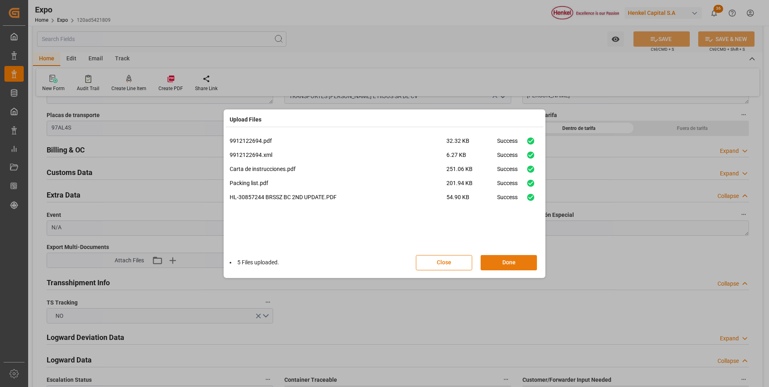
click at [509, 266] on button "Done" at bounding box center [509, 262] width 56 height 15
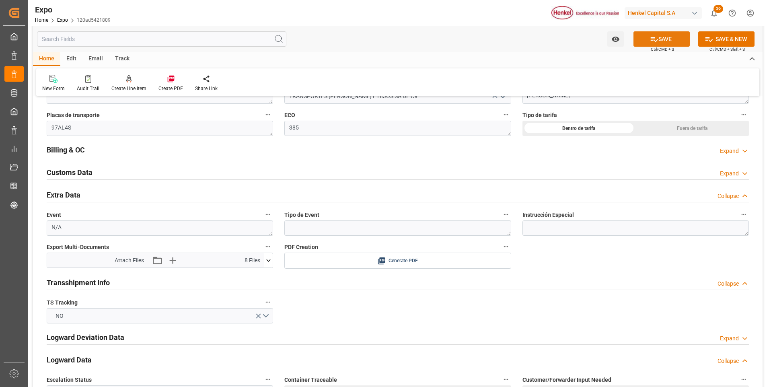
click at [644, 44] on button "SAVE" at bounding box center [662, 38] width 56 height 15
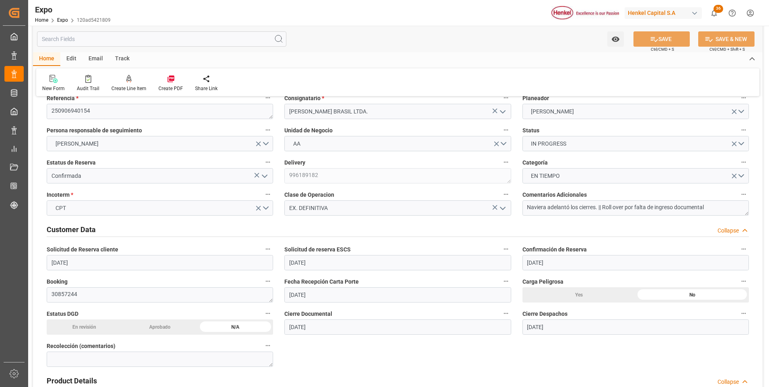
scroll to position [0, 0]
